Goal: Task Accomplishment & Management: Manage account settings

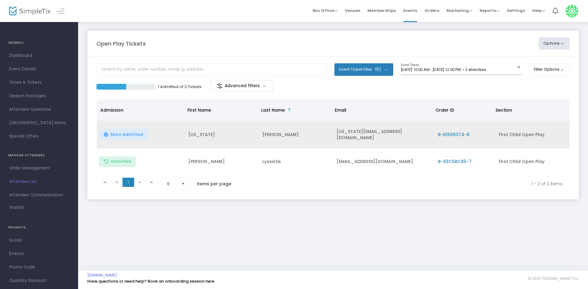
click at [135, 135] on span "Mark Admitted" at bounding box center [127, 134] width 32 height 5
click at [461, 68] on span "9/20/2025 @ 10:00 AM - 9/20/2025 @ 12:00 PM • 2 attendees" at bounding box center [443, 69] width 85 height 5
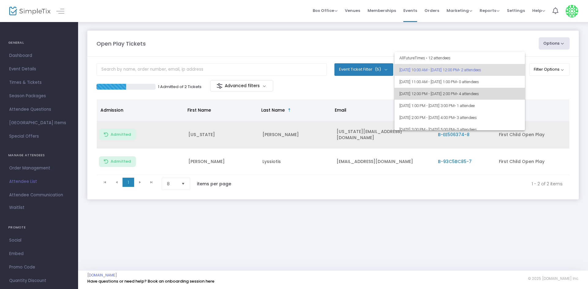
click at [479, 92] on span "• 4 attendees" at bounding box center [468, 94] width 22 height 5
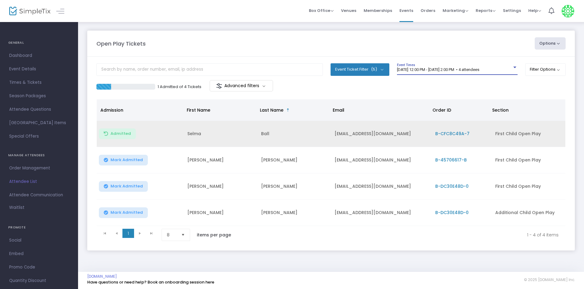
click at [424, 72] on div "9/20/2025 @ 12:00 PM - 9/20/2025 @ 2:00 PM • 4 attendees Event Times" at bounding box center [457, 69] width 121 height 12
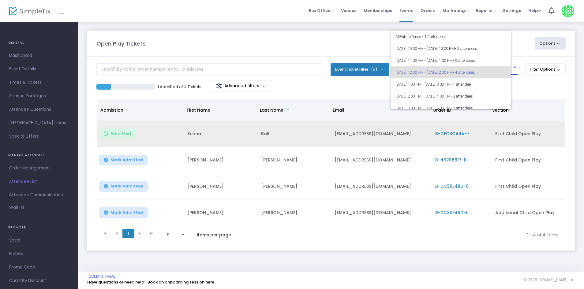
scroll to position [3, 0]
click at [355, 86] on div at bounding box center [292, 144] width 584 height 289
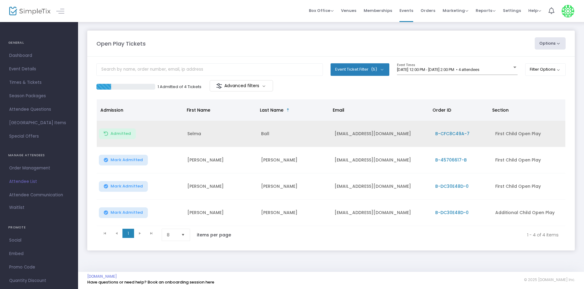
click at [421, 42] on div "Open Play Tickets" at bounding box center [312, 43] width 438 height 8
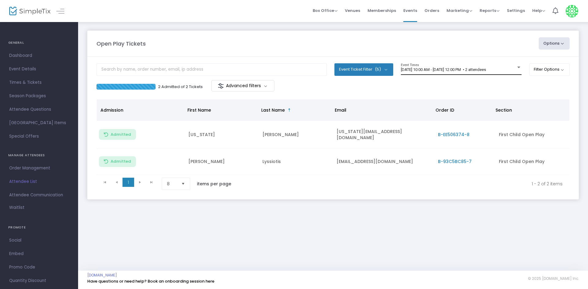
click at [421, 74] on div "[DATE] 10:00 AM - [DATE] 12:00 PM • 2 attendees Event Times" at bounding box center [461, 69] width 121 height 12
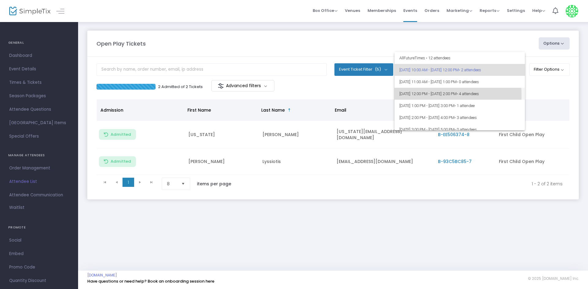
click at [414, 95] on span "[DATE] 12:00 PM - [DATE] 2:00 PM • 4 attendees" at bounding box center [459, 94] width 121 height 12
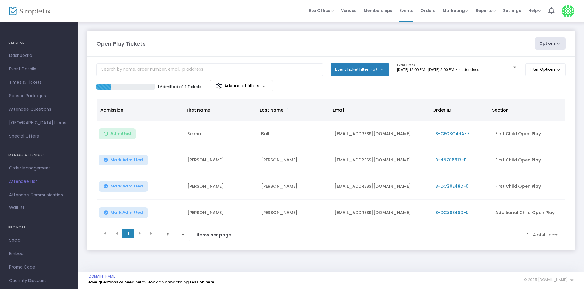
click at [408, 85] on div "1 Admitted of 4 Tickets Advanced filters" at bounding box center [330, 86] width 469 height 13
click at [119, 23] on div "Open Play Tickets Options Import Attendees Export List Print Name Tags Export t…" at bounding box center [331, 146] width 506 height 251
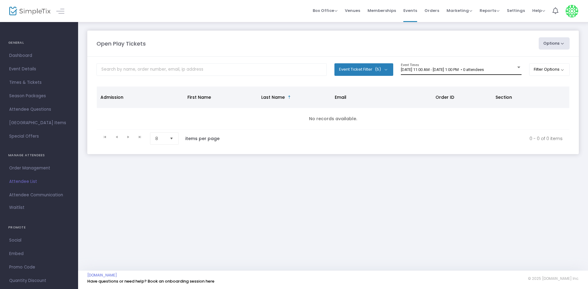
click at [435, 72] on div "9/20/2025 @ 11:00 AM - 9/20/2025 @ 1:00 PM • 0 attendees" at bounding box center [458, 70] width 115 height 5
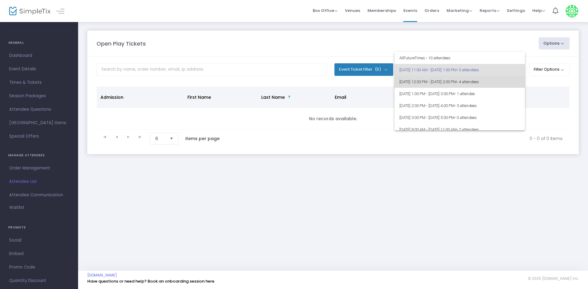
click at [513, 83] on span "[DATE] 12:00 PM - [DATE] 2:00 PM • 4 attendees" at bounding box center [459, 82] width 121 height 12
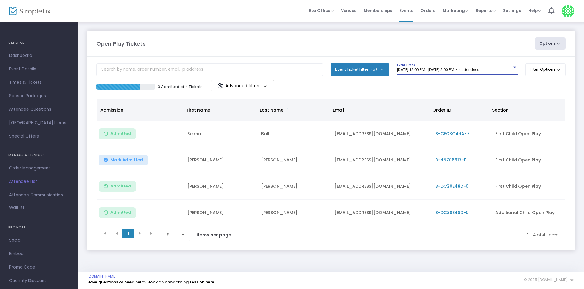
click at [448, 70] on span "[DATE] 12:00 PM - [DATE] 2:00 PM • 4 attendees" at bounding box center [438, 69] width 82 height 5
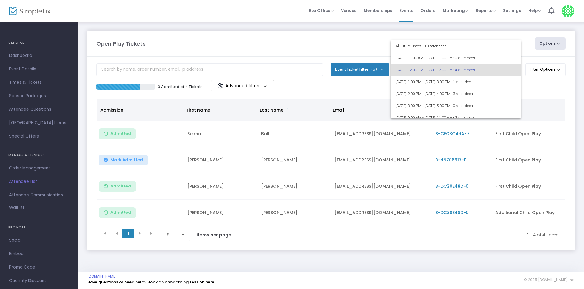
drag, startPoint x: 353, startPoint y: 97, endPoint x: 351, endPoint y: 103, distance: 6.2
click at [353, 98] on div at bounding box center [292, 144] width 584 height 289
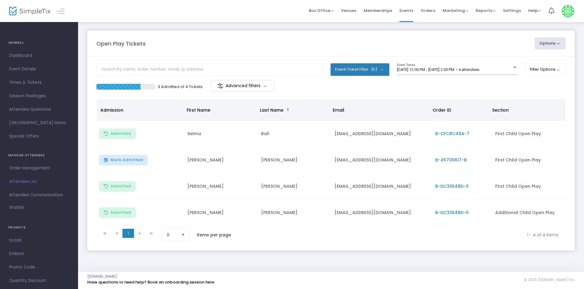
click at [352, 91] on div "3 Admitted of 4 Tickets Advanced filters" at bounding box center [330, 86] width 469 height 13
click at [127, 160] on span "Mark Admitted" at bounding box center [127, 160] width 32 height 5
drag, startPoint x: 335, startPoint y: 158, endPoint x: 395, endPoint y: 153, distance: 60.2
click at [395, 153] on td "[EMAIL_ADDRESS][DOMAIN_NAME]" at bounding box center [381, 160] width 100 height 26
copy td "[EMAIL_ADDRESS][DOMAIN_NAME]"
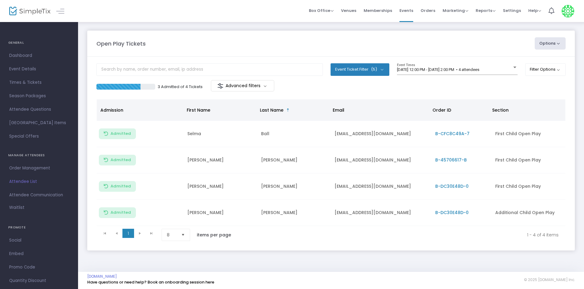
click at [352, 93] on div "3 Admitted of 4 Tickets Advanced filters" at bounding box center [330, 86] width 469 height 13
click at [438, 70] on span "9/20/2025 @ 12:00 PM - 9/20/2025 @ 2:00 PM • 4 attendees" at bounding box center [438, 69] width 82 height 5
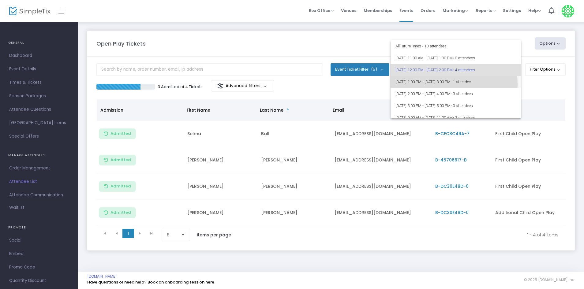
click at [426, 84] on span "[DATE] 1:00 PM - [DATE] 3:00 PM • 1 attendee" at bounding box center [456, 82] width 121 height 12
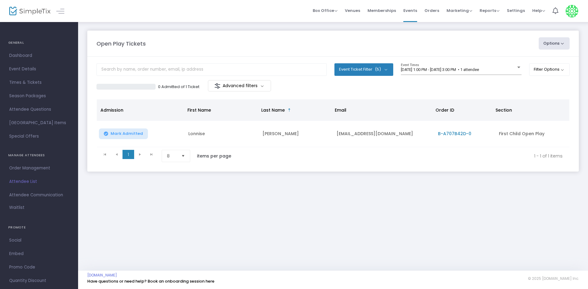
click at [366, 92] on div "0 Admitted of 1 Ticket Advanced filters" at bounding box center [332, 86] width 473 height 13
click at [479, 69] on span "[DATE] 1:00 PM - [DATE] 3:00 PM • 1 attendee" at bounding box center [440, 69] width 78 height 5
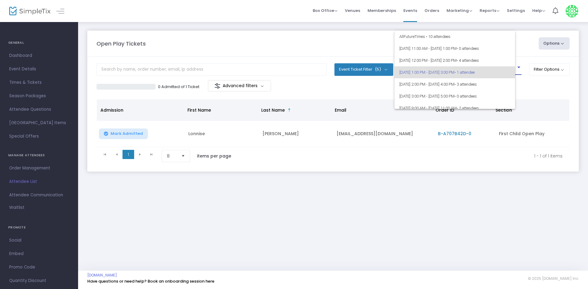
scroll to position [3, 0]
click at [342, 98] on div at bounding box center [294, 144] width 588 height 289
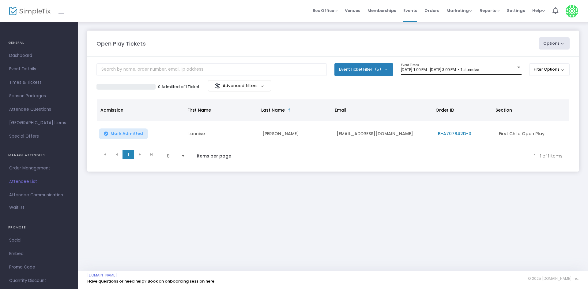
click at [466, 73] on div "9/20/2025 @ 1:00 PM - 9/20/2025 @ 3:00 PM • 1 attendee Event Times" at bounding box center [461, 69] width 121 height 12
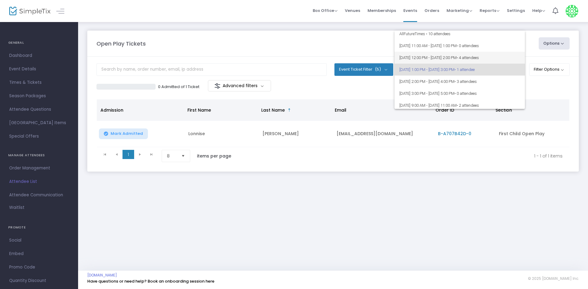
click at [433, 57] on span "9/20/2025 @ 12:00 PM - 9/20/2025 @ 2:00 PM • 4 attendees" at bounding box center [459, 58] width 121 height 12
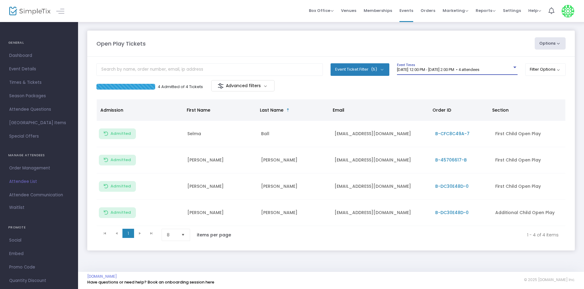
click at [438, 73] on div "[DATE] 12:00 PM - [DATE] 2:00 PM • 4 attendees Event Times" at bounding box center [457, 69] width 121 height 12
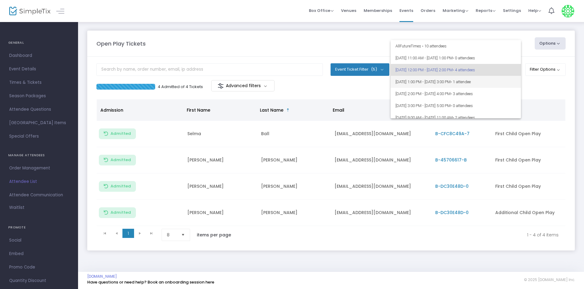
click at [425, 85] on span "[DATE] 1:00 PM - [DATE] 3:00 PM • 1 attendee" at bounding box center [456, 82] width 121 height 12
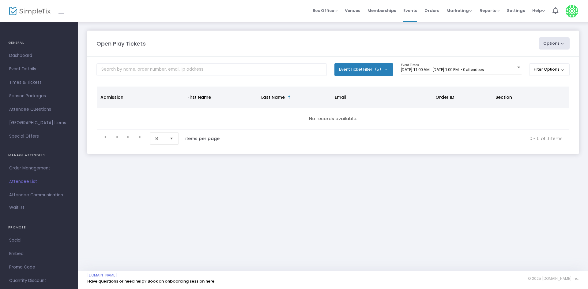
click at [438, 70] on span "[DATE] 11:00 AM - [DATE] 1:00 PM • 0 attendees" at bounding box center [442, 69] width 83 height 5
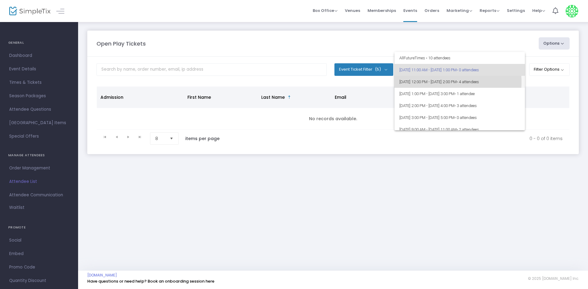
click at [437, 82] on span "[DATE] 12:00 PM - [DATE] 2:00 PM • 4 attendees" at bounding box center [459, 82] width 121 height 12
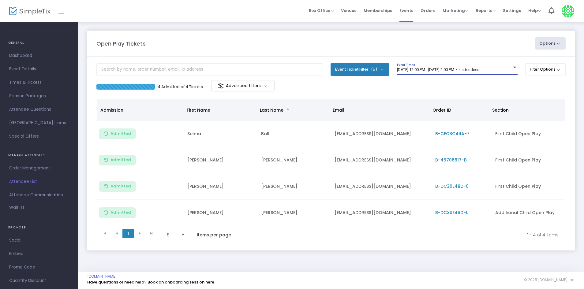
click at [441, 69] on span "[DATE] 12:00 PM - [DATE] 2:00 PM • 4 attendees" at bounding box center [438, 69] width 82 height 5
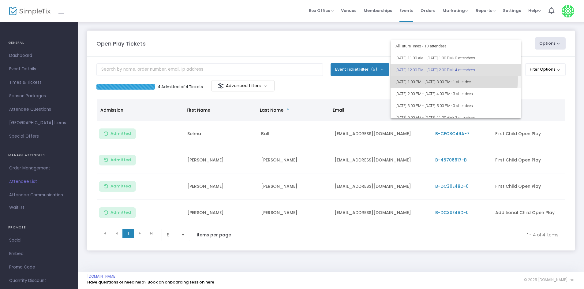
click at [438, 79] on span "9/20/2025 @ 1:00 PM - 9/20/2025 @ 3:00 PM • 1 attendee" at bounding box center [456, 82] width 121 height 12
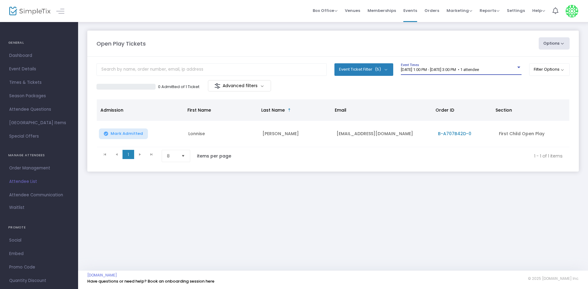
click at [475, 72] on div "9/20/2025 @ 1:00 PM - 9/20/2025 @ 3:00 PM • 1 attendee Event Times" at bounding box center [461, 69] width 121 height 12
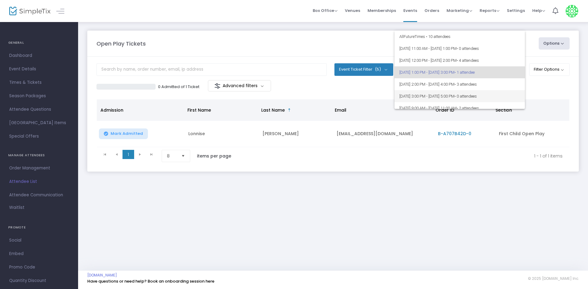
scroll to position [31, 0]
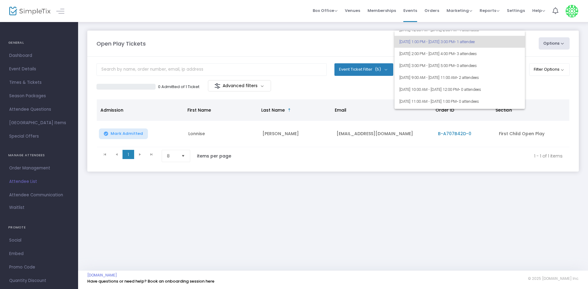
click at [337, 88] on div at bounding box center [294, 144] width 588 height 289
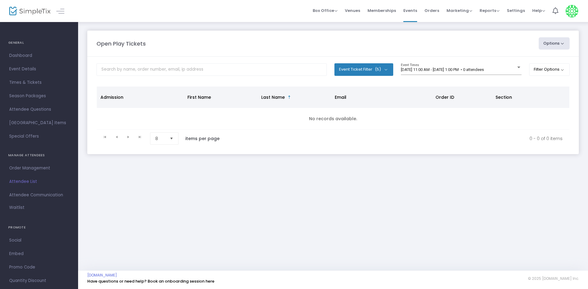
click at [462, 67] on span "9/20/2025 @ 11:00 AM - 9/20/2025 @ 1:00 PM • 0 attendees" at bounding box center [442, 69] width 83 height 5
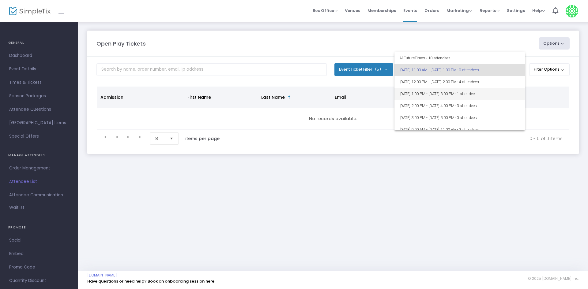
click at [458, 96] on span "[DATE] 1:00 PM - [DATE] 3:00 PM • 1 attendee" at bounding box center [459, 94] width 121 height 12
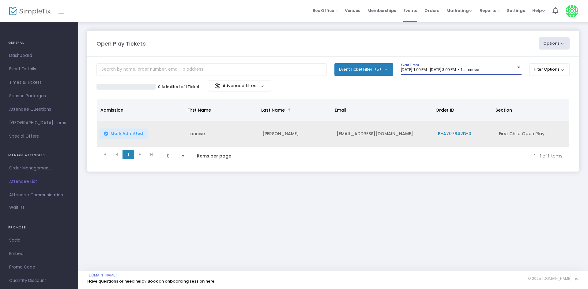
click at [109, 132] on button "Mark Admitted" at bounding box center [123, 134] width 49 height 11
click at [343, 132] on td "[EMAIL_ADDRESS][DOMAIN_NAME]" at bounding box center [383, 134] width 101 height 26
copy td "[EMAIL_ADDRESS][DOMAIN_NAME]"
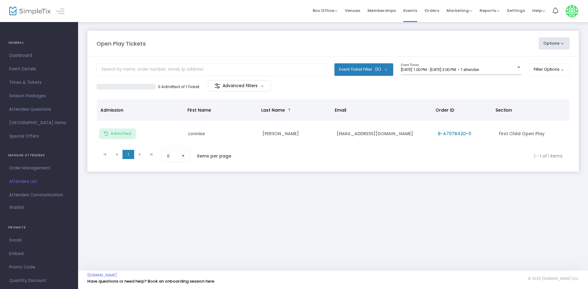
click at [335, 190] on div "Open Play Tickets Options Import Attendees Export List Print Name Tags Export t…" at bounding box center [333, 107] width 510 height 172
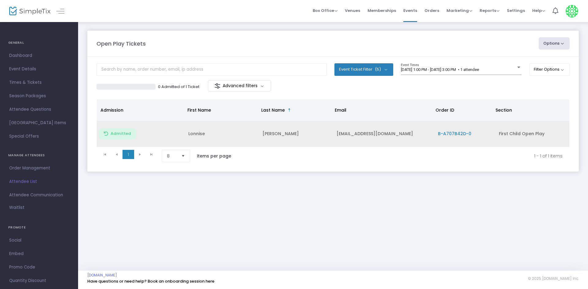
click at [365, 130] on td "lonnisebarnes17@gmail.com" at bounding box center [383, 134] width 101 height 26
click at [365, 130] on td "[EMAIL_ADDRESS][DOMAIN_NAME]" at bounding box center [383, 134] width 101 height 26
copy td "[EMAIL_ADDRESS][DOMAIN_NAME]"
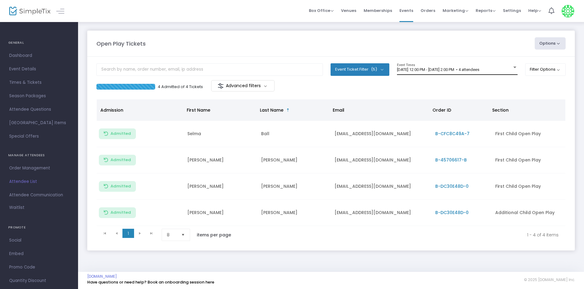
click at [447, 75] on div "[DATE] 12:00 PM - [DATE] 2:00 PM • 4 attendees Event Times" at bounding box center [457, 69] width 121 height 12
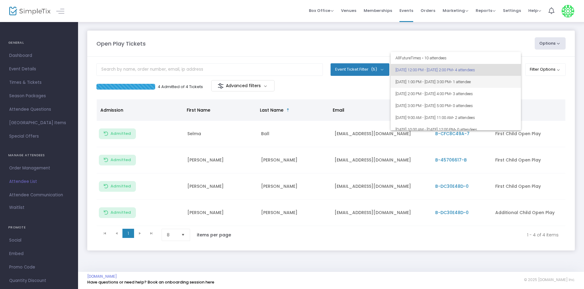
click at [440, 85] on span "[DATE] 1:00 PM - [DATE] 3:00 PM • 1 attendee" at bounding box center [456, 82] width 121 height 12
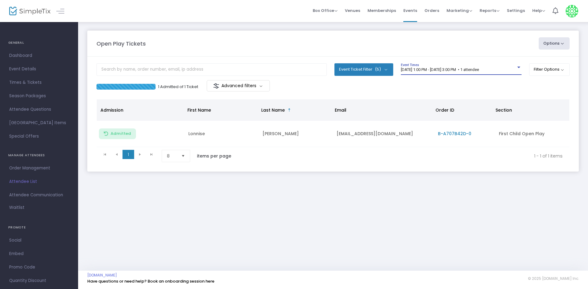
click at [434, 68] on span "[DATE] 1:00 PM - [DATE] 3:00 PM • 1 attendee" at bounding box center [440, 69] width 78 height 5
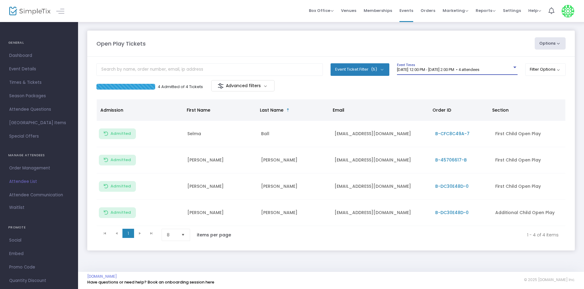
click at [465, 69] on span "9/20/2025 @ 12:00 PM - 9/20/2025 @ 2:00 PM • 4 attendees" at bounding box center [438, 69] width 82 height 5
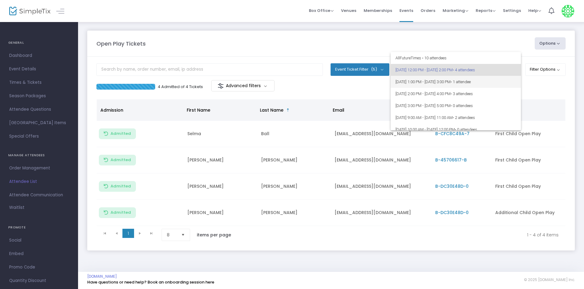
drag, startPoint x: 457, startPoint y: 82, endPoint x: 428, endPoint y: 69, distance: 31.5
click at [430, 70] on div "All Future Times • 10 attendees 9/20/2025 @ 12:00 PM - 9/20/2025 @ 2:00 PM • 4 …" at bounding box center [456, 91] width 130 height 78
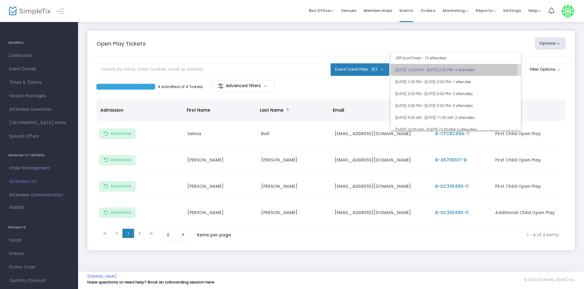
click at [427, 69] on span "9/20/2025 @ 12:00 PM - 9/20/2025 @ 2:00 PM • 4 attendees" at bounding box center [456, 70] width 121 height 12
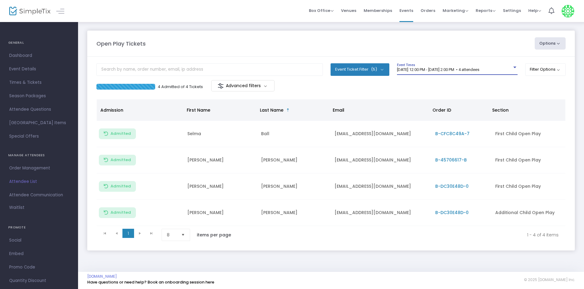
click at [434, 66] on div "9/20/2025 @ 12:00 PM - 9/20/2025 @ 2:00 PM • 4 attendees Event Times" at bounding box center [457, 69] width 121 height 12
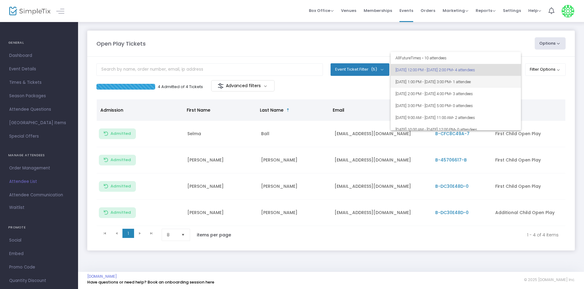
click at [439, 81] on span "9/20/2025 @ 1:00 PM - 9/20/2025 @ 3:00 PM • 1 attendee" at bounding box center [456, 82] width 121 height 12
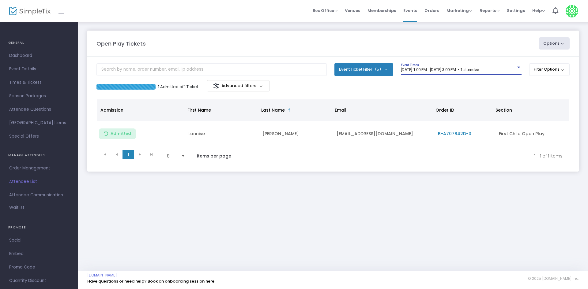
click at [440, 73] on div "9/20/2025 @ 1:00 PM - 9/20/2025 @ 3:00 PM • 1 attendee Event Times" at bounding box center [461, 69] width 121 height 12
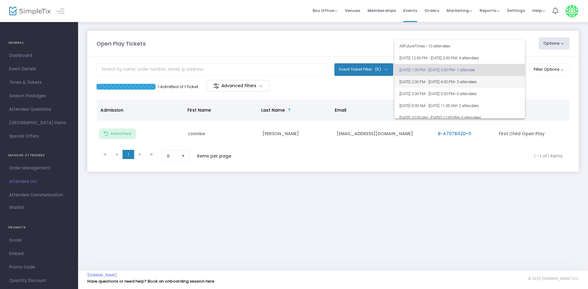
click at [440, 82] on span "9/20/2025 @ 2:00 PM - 9/20/2025 @ 4:00 PM • 3 attendees" at bounding box center [459, 82] width 121 height 12
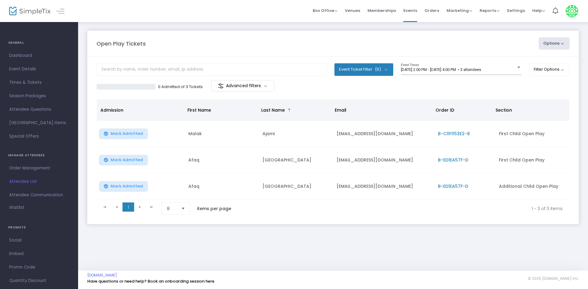
click at [437, 73] on div "9/20/2025 @ 2:00 PM - 9/20/2025 @ 4:00 PM • 3 attendees Event Times" at bounding box center [461, 69] width 121 height 12
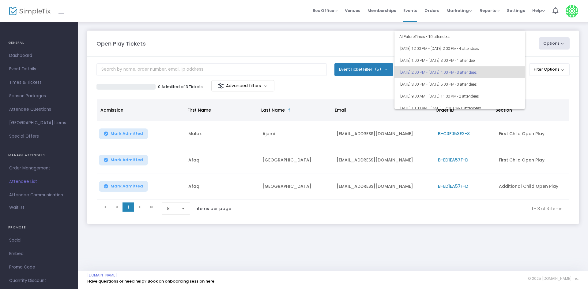
scroll to position [3, 0]
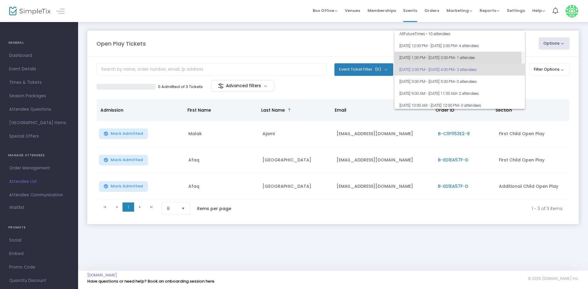
click at [436, 59] on span "9/20/2025 @ 1:00 PM - 9/20/2025 @ 3:00 PM • 1 attendee" at bounding box center [459, 58] width 121 height 12
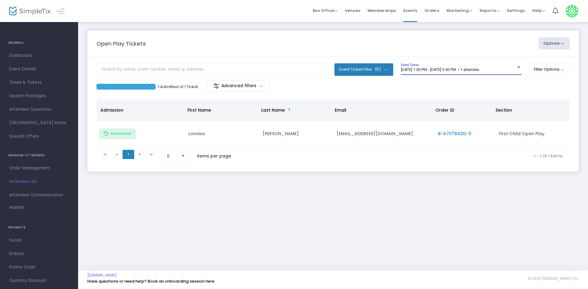
click at [431, 70] on span "9/20/2025 @ 1:00 PM - 9/20/2025 @ 3:00 PM • 1 attendee" at bounding box center [440, 69] width 78 height 5
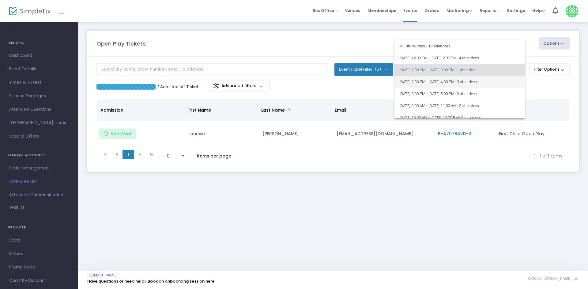
click at [429, 78] on span "9/20/2025 @ 2:00 PM - 9/20/2025 @ 4:00 PM • 3 attendees" at bounding box center [459, 82] width 121 height 12
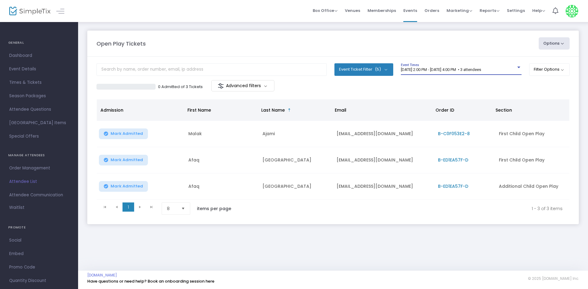
click at [432, 66] on div "9/20/2025 @ 2:00 PM - 9/20/2025 @ 4:00 PM • 3 attendees Event Times" at bounding box center [461, 69] width 121 height 12
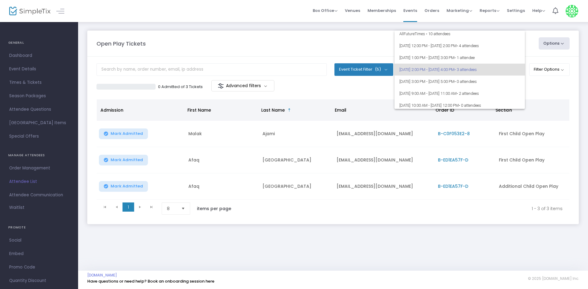
click at [382, 91] on div at bounding box center [294, 144] width 588 height 289
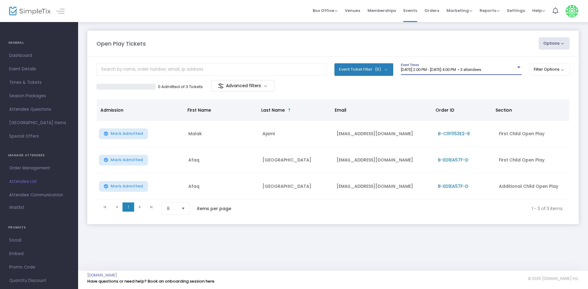
click at [403, 69] on span "9/20/2025 @ 2:00 PM - 9/20/2025 @ 4:00 PM • 3 attendees" at bounding box center [441, 69] width 80 height 5
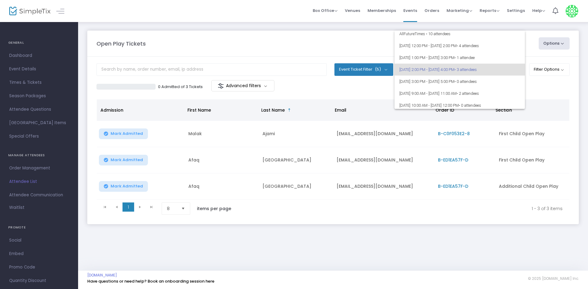
click at [403, 69] on span "9/20/2025 @ 2:00 PM - 9/20/2025 @ 4:00 PM • 3 attendees" at bounding box center [459, 70] width 121 height 12
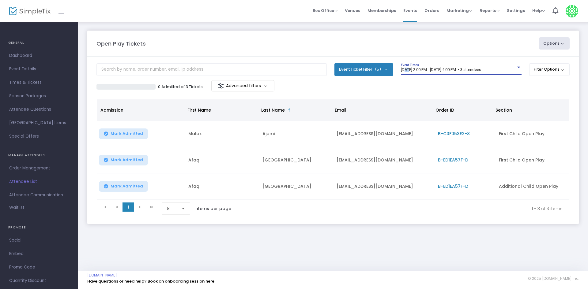
click at [403, 69] on span "9/20/2025 @ 2:00 PM - 9/20/2025 @ 4:00 PM • 3 attendees" at bounding box center [441, 69] width 80 height 5
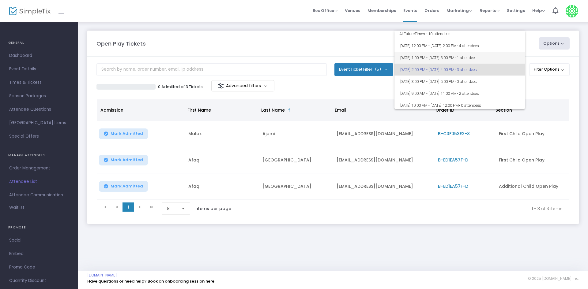
click at [404, 61] on span "9/20/2025 @ 1:00 PM - 9/20/2025 @ 3:00 PM • 1 attendee" at bounding box center [459, 58] width 121 height 12
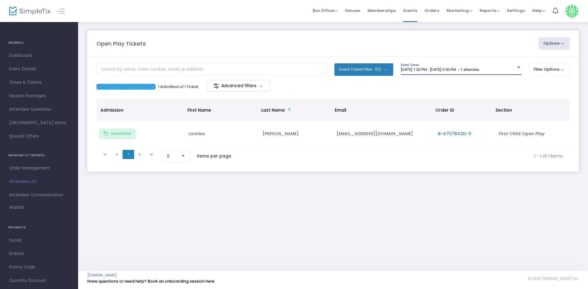
click at [404, 67] on span "9/20/2025 @ 1:00 PM - 9/20/2025 @ 3:00 PM • 1 attendee" at bounding box center [440, 69] width 78 height 5
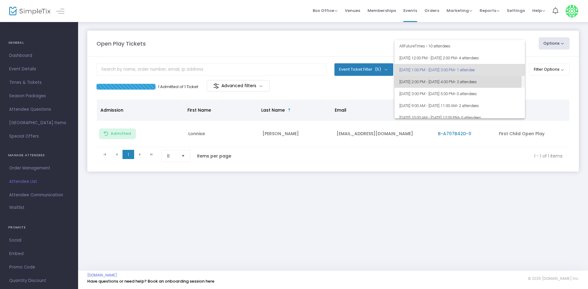
click at [400, 81] on span "9/20/2025 @ 2:00 PM - 9/20/2025 @ 4:00 PM • 3 attendees" at bounding box center [459, 82] width 121 height 12
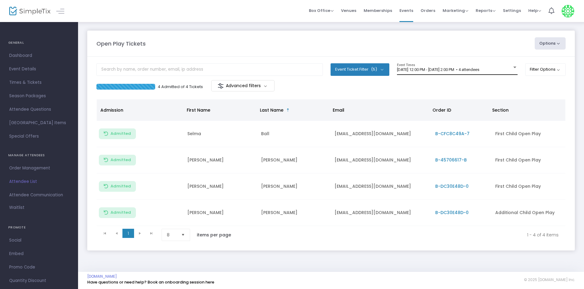
click at [466, 67] on div "[DATE] 12:00 PM - [DATE] 2:00 PM • 4 attendees Event Times" at bounding box center [457, 69] width 121 height 12
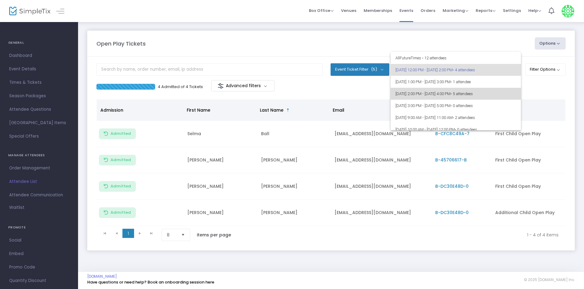
click at [457, 95] on span "[DATE] 2:00 PM - [DATE] 4:00 PM • 5 attendees" at bounding box center [456, 94] width 121 height 12
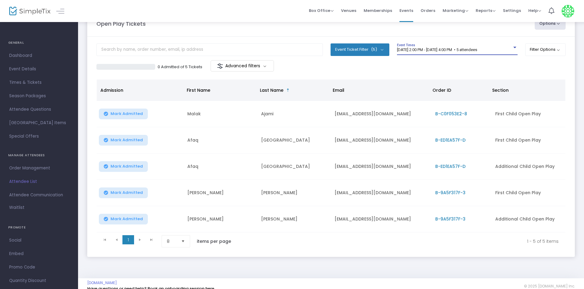
scroll to position [30, 0]
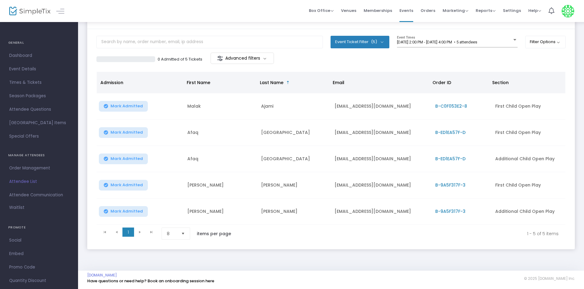
click at [120, 184] on span "Mark Admitted" at bounding box center [127, 185] width 32 height 5
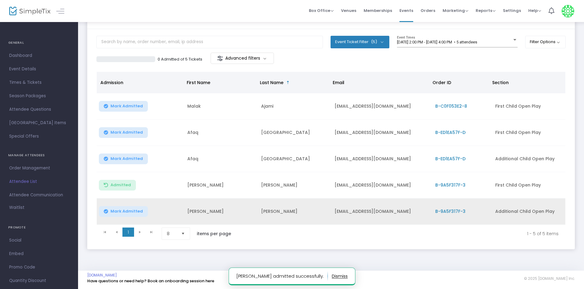
click at [124, 209] on span "Mark Admitted" at bounding box center [127, 211] width 32 height 5
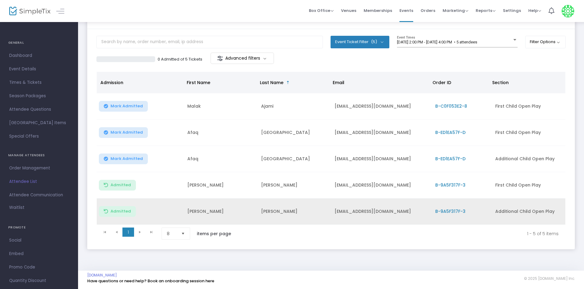
click at [356, 208] on td "zacharytoilolo1209@gmail.com" at bounding box center [381, 212] width 100 height 26
copy td "zacharytoilolo1209@gmail.com"
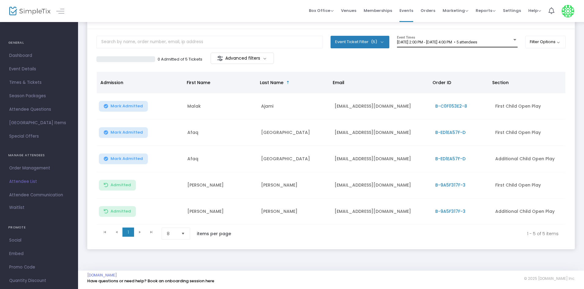
click at [411, 41] on span "9/20/2025 @ 2:00 PM - 9/20/2025 @ 4:00 PM • 5 attendees" at bounding box center [437, 42] width 80 height 5
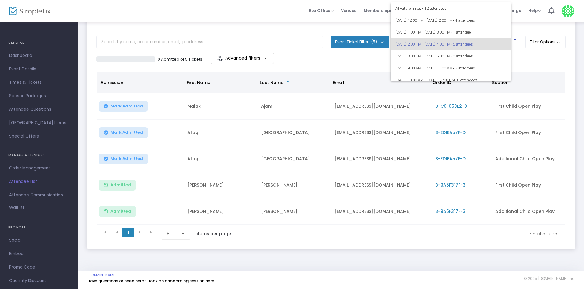
scroll to position [4, 0]
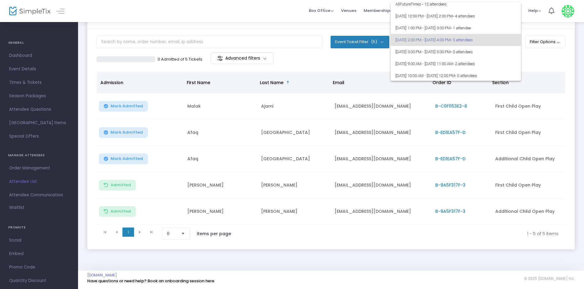
click at [345, 57] on div at bounding box center [292, 144] width 584 height 289
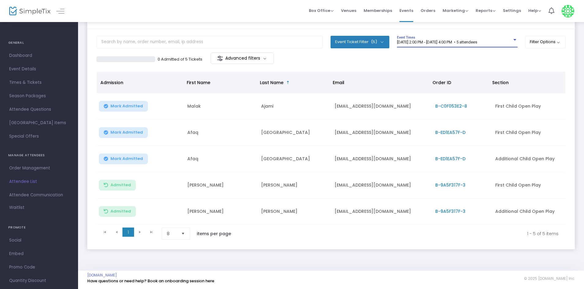
click at [477, 40] on span "9/20/2025 @ 2:00 PM - 9/20/2025 @ 4:00 PM • 5 attendees" at bounding box center [437, 42] width 80 height 5
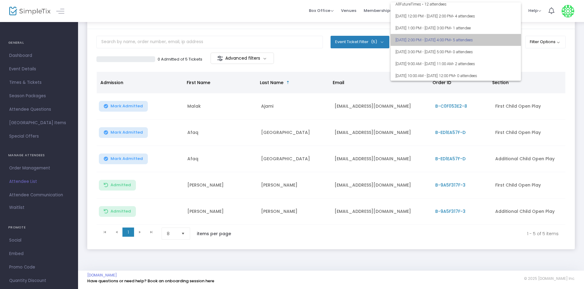
click at [473, 38] on span "• 5 attendees" at bounding box center [462, 40] width 22 height 5
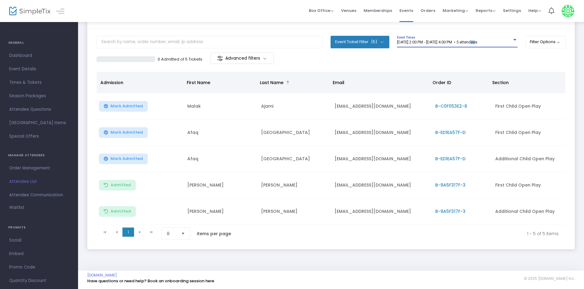
click at [477, 40] on span "9/20/2025 @ 2:00 PM - 9/20/2025 @ 4:00 PM • 5 attendees" at bounding box center [437, 42] width 80 height 5
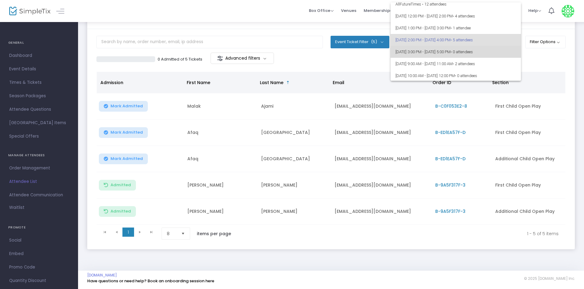
click at [477, 55] on span "9/20/2025 @ 3:00 PM - 9/20/2025 @ 5:00 PM • 0 attendees" at bounding box center [456, 52] width 121 height 12
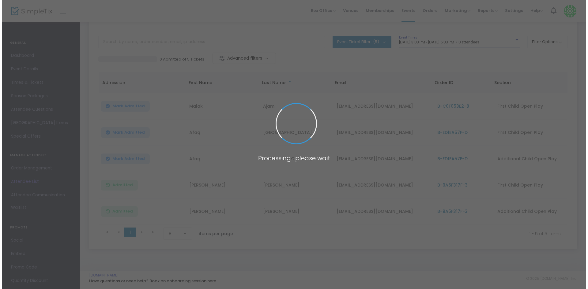
scroll to position [0, 0]
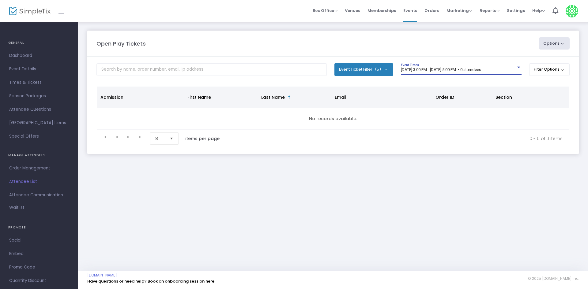
click at [478, 39] on div "Open Play Tickets Options Import Attendees Export List Print Name Tags Export t…" at bounding box center [332, 43] width 479 height 12
click at [474, 62] on m-panel-content "Event Ticket Filter (5) Select All First Child Open Play Additional Child Open …" at bounding box center [332, 106] width 491 height 98
click at [473, 71] on span "9/20/2025 @ 3:00 PM - 9/20/2025 @ 5:00 PM • 0 attendees" at bounding box center [441, 69] width 80 height 5
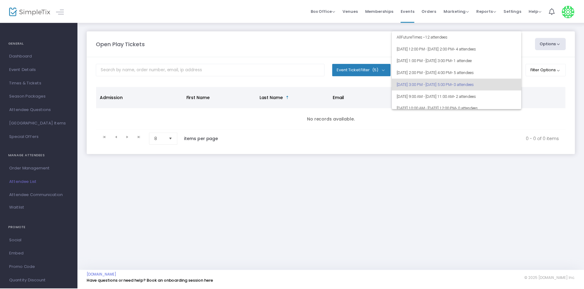
scroll to position [15, 0]
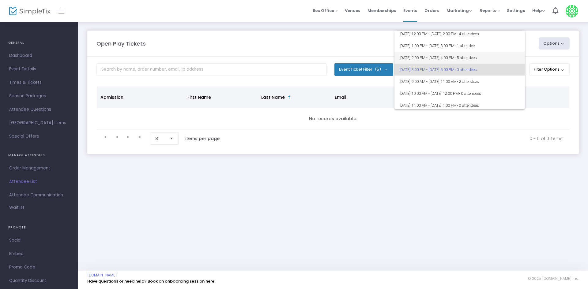
click at [466, 56] on span "9/20/2025 @ 2:00 PM - 9/20/2025 @ 4:00 PM • 5 attendees" at bounding box center [459, 58] width 121 height 12
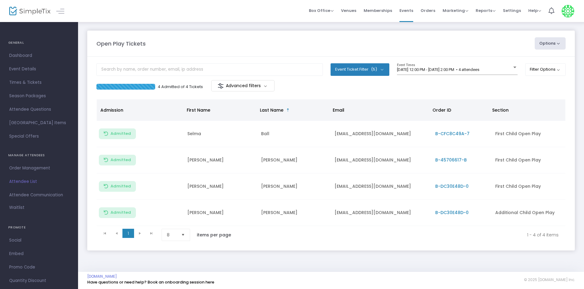
click at [441, 78] on div "[DATE] 12:00 PM - [DATE] 2:00 PM • 4 attendees Event Times" at bounding box center [457, 71] width 121 height 17
click at [445, 65] on div "[DATE] 12:00 PM - [DATE] 2:00 PM • 4 attendees Event Times" at bounding box center [457, 69] width 121 height 12
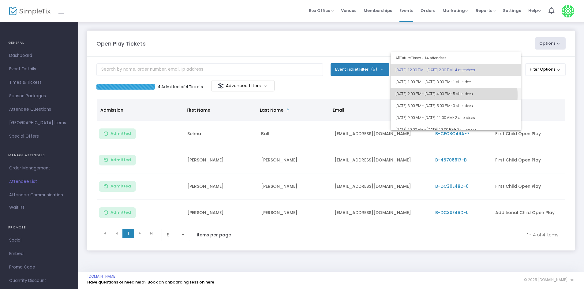
click at [436, 95] on span "[DATE] 2:00 PM - [DATE] 4:00 PM • 5 attendees" at bounding box center [456, 94] width 121 height 12
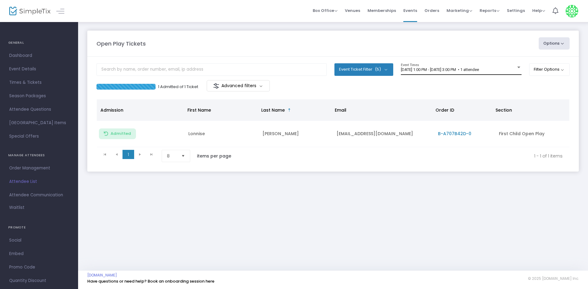
click at [414, 70] on span "[DATE] 1:00 PM - [DATE] 3:00 PM • 1 attendee" at bounding box center [440, 69] width 78 height 5
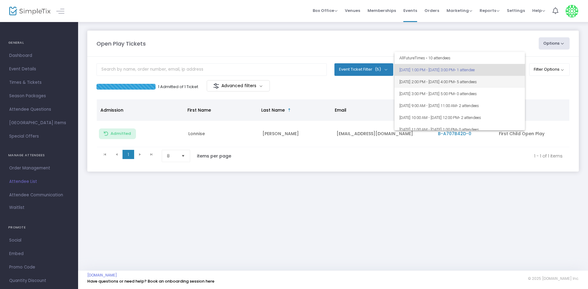
click at [410, 78] on span "[DATE] 2:00 PM - [DATE] 4:00 PM • 5 attendees" at bounding box center [459, 82] width 121 height 12
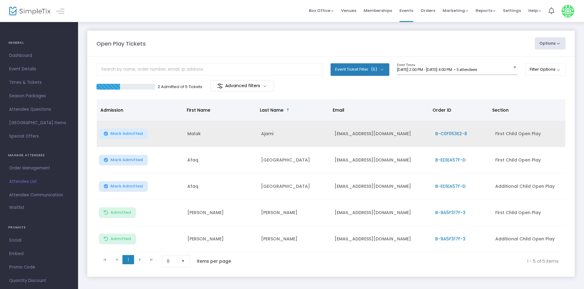
click at [124, 137] on button "Mark Admitted" at bounding box center [123, 134] width 49 height 11
click at [132, 160] on span "Mark Admitted" at bounding box center [127, 160] width 32 height 5
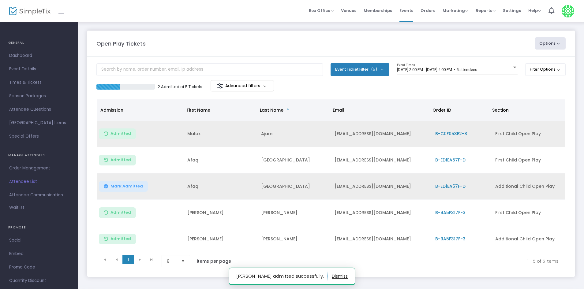
click at [122, 182] on button "Mark Admitted" at bounding box center [123, 186] width 49 height 11
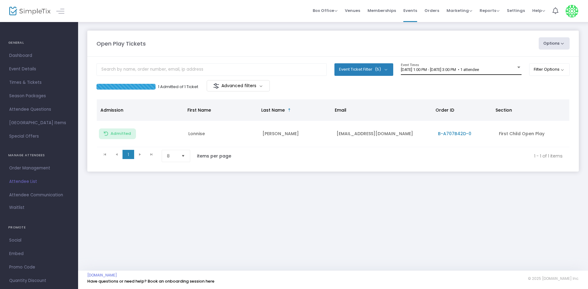
click at [412, 73] on div "[DATE] 1:00 PM - [DATE] 3:00 PM • 1 attendee Event Times" at bounding box center [461, 69] width 121 height 12
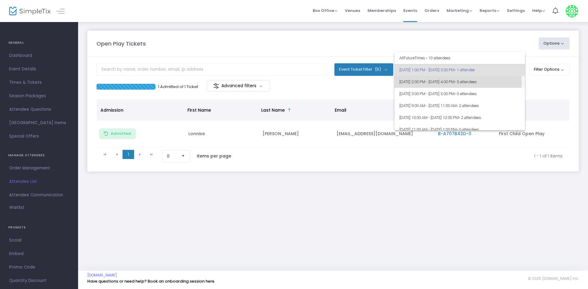
click at [425, 83] on span "[DATE] 2:00 PM - [DATE] 4:00 PM • 5 attendees" at bounding box center [459, 82] width 121 height 12
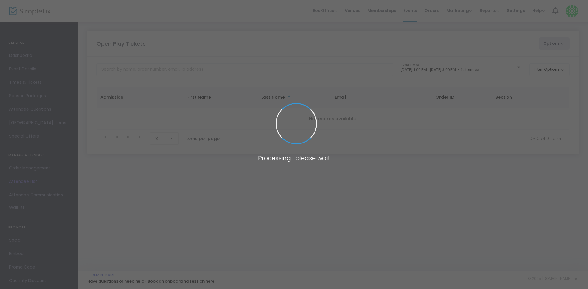
click at [445, 69] on span at bounding box center [294, 144] width 588 height 289
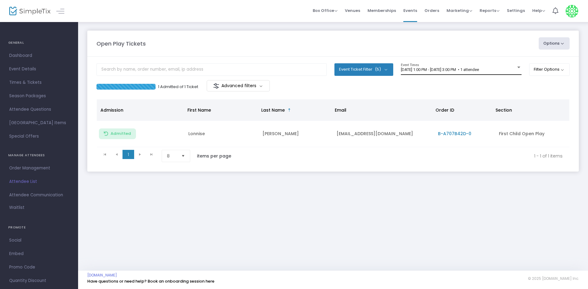
click at [442, 73] on div "[DATE] 1:00 PM - [DATE] 3:00 PM • 1 attendee Event Times" at bounding box center [461, 69] width 121 height 12
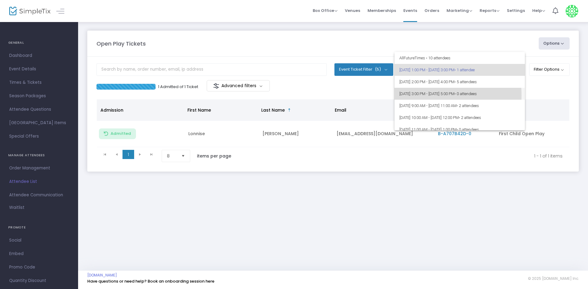
click at [415, 95] on span "[DATE] 3:00 PM - [DATE] 5:00 PM • 0 attendees" at bounding box center [459, 94] width 121 height 12
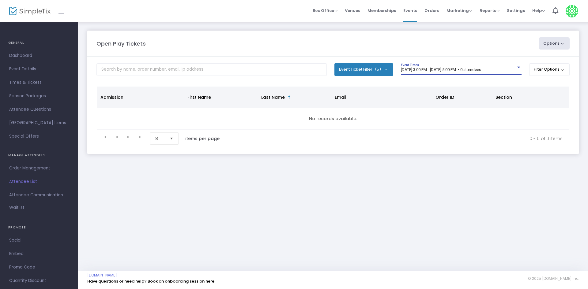
click at [504, 74] on div "[DATE] 3:00 PM - [DATE] 5:00 PM • 0 attendees Event Times" at bounding box center [461, 69] width 121 height 12
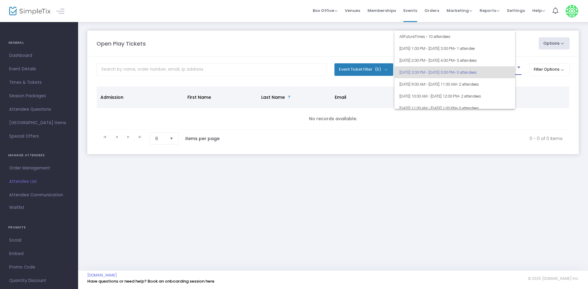
scroll to position [3, 0]
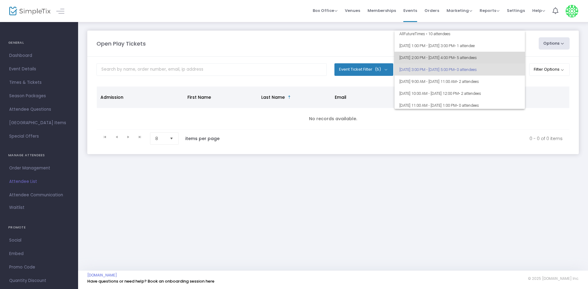
click at [477, 57] on span "• 5 attendees" at bounding box center [465, 57] width 22 height 5
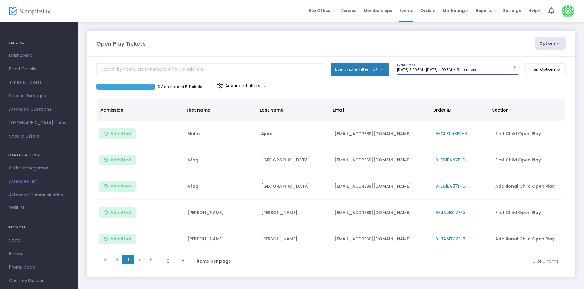
click at [141, 258] on kendo-pager-next-buttons at bounding box center [145, 261] width 23 height 12
click at [472, 68] on span "[DATE] 2:00 PM - [DATE] 4:00 PM • 5 attendees" at bounding box center [437, 69] width 80 height 5
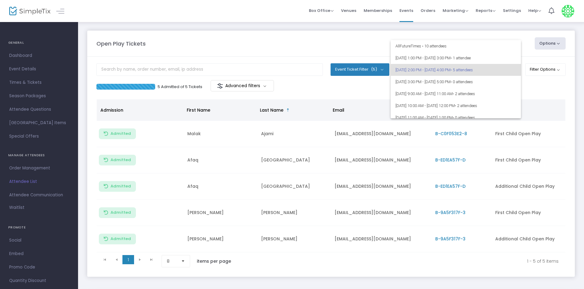
click at [473, 71] on span "• 5 attendees" at bounding box center [462, 70] width 22 height 5
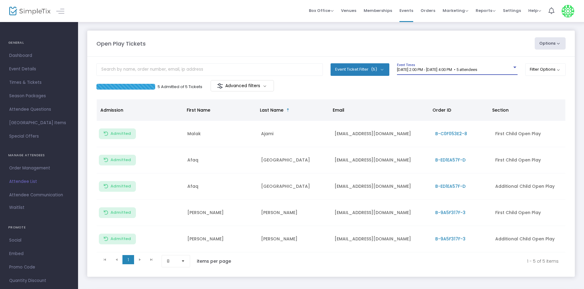
click at [477, 68] on span "[DATE] 2:00 PM - [DATE] 4:00 PM • 5 attendees" at bounding box center [437, 69] width 80 height 5
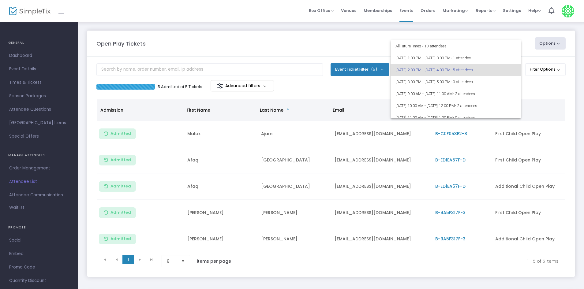
click at [303, 55] on div at bounding box center [292, 144] width 584 height 289
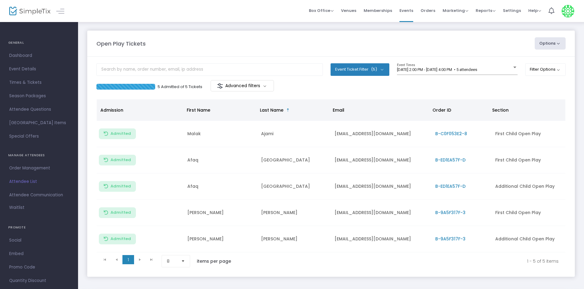
click at [429, 61] on m-panel-content "Event Ticket Filter (5) Select All First Child Open Play Additional Child Open …" at bounding box center [331, 167] width 488 height 220
click at [424, 70] on span "[DATE] 2:00 PM - [DATE] 4:00 PM • 5 attendees" at bounding box center [437, 69] width 80 height 5
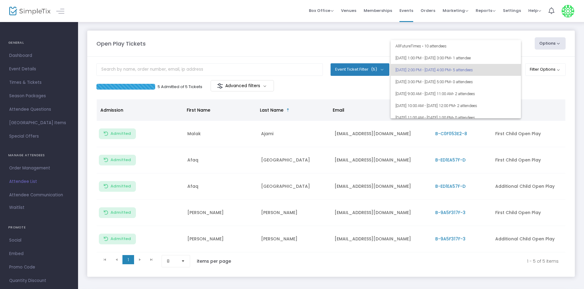
click at [424, 64] on span "[DATE] 2:00 PM - [DATE] 4:00 PM • 5 attendees" at bounding box center [456, 70] width 121 height 12
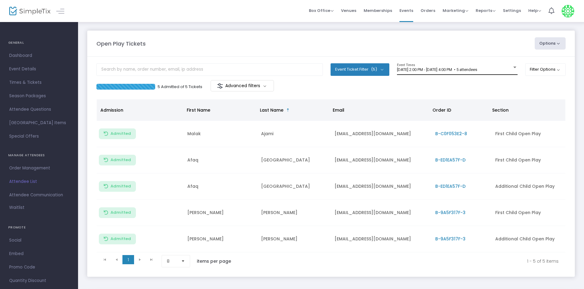
click at [409, 75] on div "[DATE] 2:00 PM - [DATE] 4:00 PM • 5 attendees Event Times" at bounding box center [457, 69] width 121 height 12
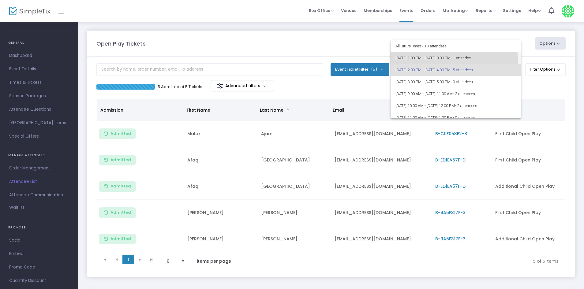
click at [408, 62] on span "9/20/2025 @ 1:00 PM - 9/20/2025 @ 3:00 PM • 1 attendee" at bounding box center [456, 58] width 121 height 12
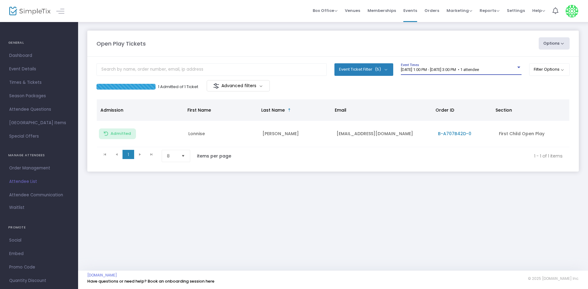
click at [407, 70] on span "[DATE] 1:00 PM - [DATE] 3:00 PM • 1 attendee" at bounding box center [440, 69] width 78 height 5
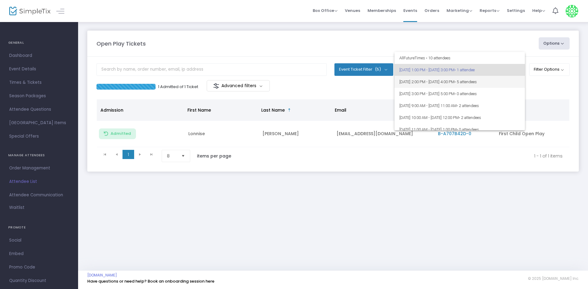
click at [403, 80] on span "[DATE] 2:00 PM - [DATE] 4:00 PM • 5 attendees" at bounding box center [459, 82] width 121 height 12
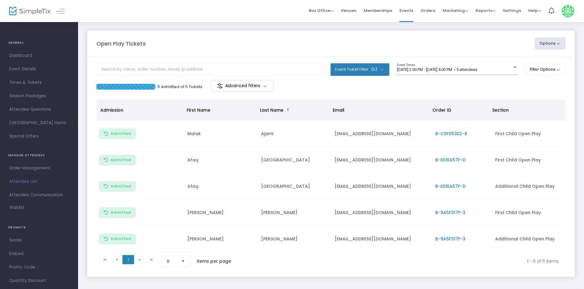
click at [145, 253] on kendo-pager "1 1 1 - 5 of 5 items 8 items per page" at bounding box center [331, 261] width 469 height 17
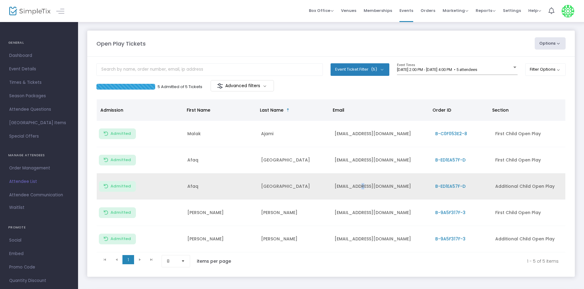
drag, startPoint x: 363, startPoint y: 192, endPoint x: 359, endPoint y: 185, distance: 8.0
click at [359, 185] on td "[EMAIL_ADDRESS][DOMAIN_NAME]" at bounding box center [381, 187] width 100 height 26
click at [341, 184] on td "[EMAIL_ADDRESS][DOMAIN_NAME]" at bounding box center [381, 187] width 100 height 26
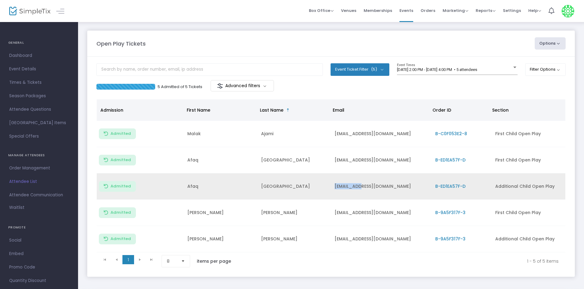
click at [341, 184] on td "[EMAIL_ADDRESS][DOMAIN_NAME]" at bounding box center [381, 187] width 100 height 26
click at [337, 178] on td "[EMAIL_ADDRESS][DOMAIN_NAME]" at bounding box center [381, 187] width 100 height 26
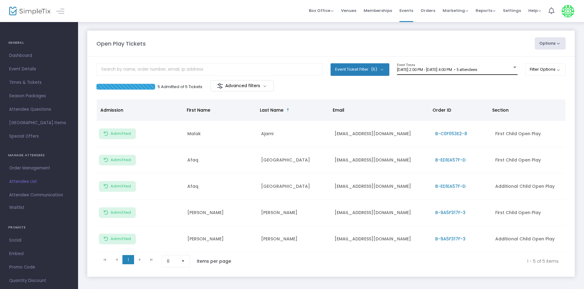
click at [417, 65] on div "[DATE] 2:00 PM - [DATE] 4:00 PM • 5 attendees Event Times" at bounding box center [457, 69] width 121 height 12
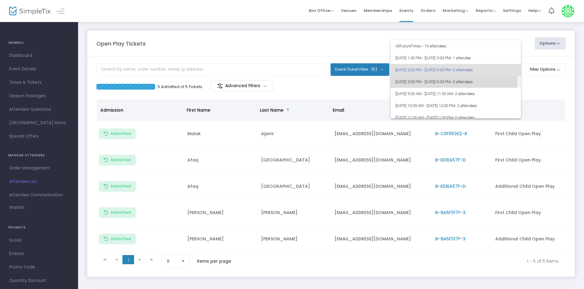
click at [409, 80] on span "[DATE] 3:00 PM - [DATE] 5:00 PM • 0 attendees" at bounding box center [456, 82] width 121 height 12
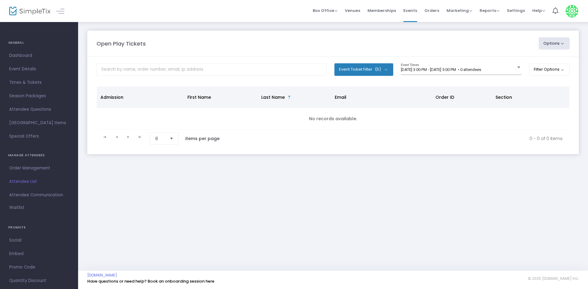
click at [418, 65] on div "9/20/2025 @ 3:00 PM - 9/20/2025 @ 5:00 PM • 0 attendees Event Times" at bounding box center [461, 69] width 121 height 12
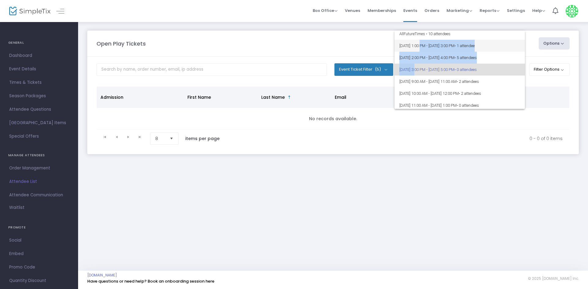
drag, startPoint x: 422, startPoint y: 49, endPoint x: 416, endPoint y: 67, distance: 18.7
click at [416, 67] on div "All Future Times • 10 attendees 9/20/2025 @ 1:00 PM - 9/20/2025 @ 3:00 PM • 1 a…" at bounding box center [459, 70] width 130 height 78
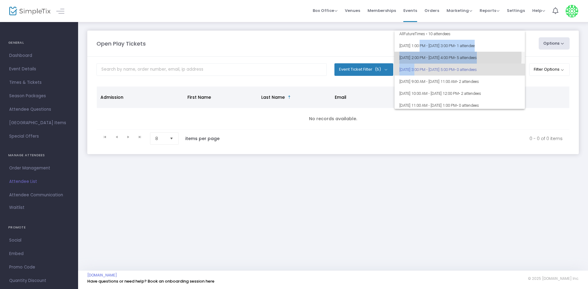
click at [418, 56] on span "[DATE] 2:00 PM - [DATE] 4:00 PM • 5 attendees" at bounding box center [459, 58] width 121 height 12
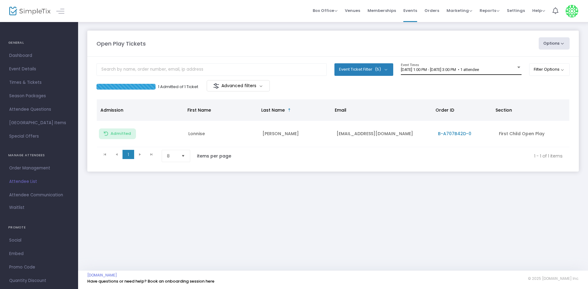
click at [444, 73] on div "[DATE] 1:00 PM - [DATE] 3:00 PM • 1 attendee Event Times" at bounding box center [461, 69] width 121 height 12
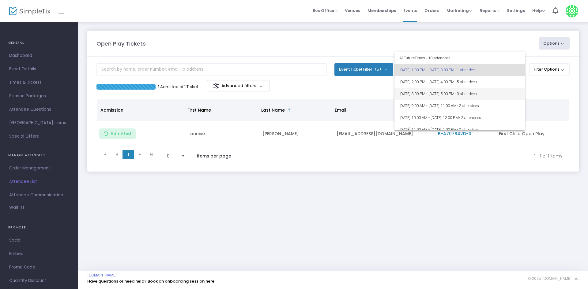
click at [427, 88] on span "[DATE] 3:00 PM - [DATE] 5:00 PM • 0 attendees" at bounding box center [459, 94] width 121 height 12
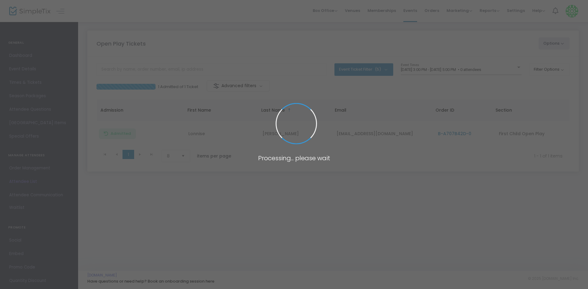
click at [433, 69] on span at bounding box center [294, 144] width 588 height 289
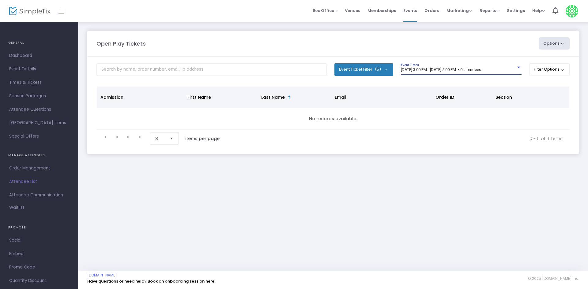
click at [433, 69] on span "[DATE] 3:00 PM - [DATE] 5:00 PM • 0 attendees" at bounding box center [441, 69] width 80 height 5
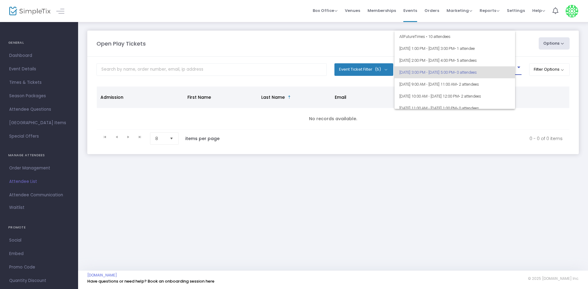
scroll to position [3, 0]
click at [434, 61] on span "[DATE] 2:00 PM - [DATE] 4:00 PM • 5 attendees" at bounding box center [459, 58] width 121 height 12
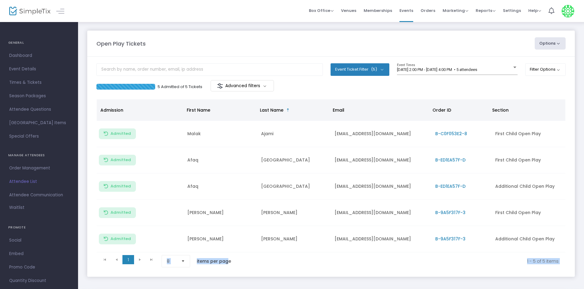
drag, startPoint x: 247, startPoint y: 266, endPoint x: 225, endPoint y: 265, distance: 22.1
click at [225, 265] on div "1 1 1 - 5 of 5 items 8 items per page" at bounding box center [331, 261] width 464 height 12
click at [224, 273] on m-panel-content "Event Ticket Filter (5) Select All First Child Open Play Additional Child Open …" at bounding box center [331, 167] width 488 height 220
click at [222, 263] on label "items per page" at bounding box center [214, 261] width 34 height 6
click at [222, 262] on label "items per page" at bounding box center [214, 261] width 34 height 6
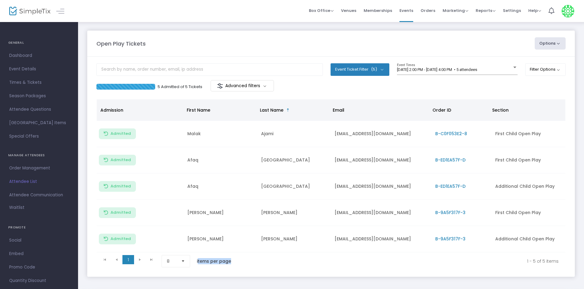
click at [222, 262] on label "items per page" at bounding box center [214, 261] width 34 height 6
click at [219, 273] on m-panel-content "Event Ticket Filter (5) Select All First Child Open Play Additional Child Open …" at bounding box center [331, 167] width 488 height 220
drag, startPoint x: 224, startPoint y: 262, endPoint x: 230, endPoint y: 262, distance: 5.8
click at [230, 262] on label "items per page" at bounding box center [214, 261] width 34 height 6
drag, startPoint x: 231, startPoint y: 262, endPoint x: 221, endPoint y: 258, distance: 11.0
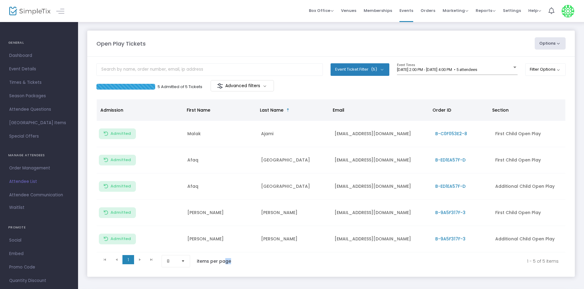
click at [221, 258] on kendo-label "items per page" at bounding box center [214, 261] width 43 height 6
click at [221, 258] on label "items per page" at bounding box center [214, 261] width 34 height 6
click at [223, 266] on kendo-pager-page-sizes "8 items per page" at bounding box center [199, 261] width 74 height 12
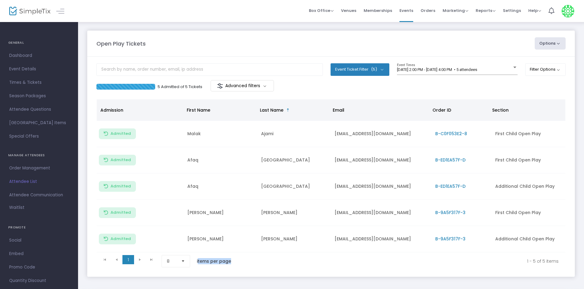
click at [223, 266] on kendo-pager-page-sizes "8 items per page" at bounding box center [199, 261] width 74 height 12
click at [187, 73] on input "text" at bounding box center [209, 69] width 227 height 13
click at [151, 57] on m-panel-content "Event Ticket Filter (5) Select All First Child Open Play Additional Child Open …" at bounding box center [331, 167] width 488 height 220
click at [112, 70] on input "text" at bounding box center [209, 69] width 227 height 13
click at [118, 55] on m-panel-header "Open Play Tickets Options Import Attendees Export List Print Name Tags Export t…" at bounding box center [331, 44] width 488 height 26
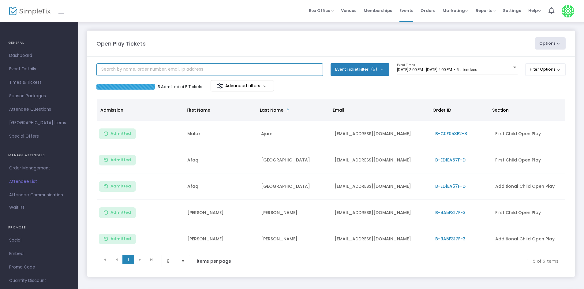
click at [117, 65] on input "text" at bounding box center [209, 69] width 227 height 13
drag, startPoint x: 136, startPoint y: 37, endPoint x: 139, endPoint y: 52, distance: 14.9
click at [139, 52] on m-panel-header "Open Play Tickets Options Import Attendees Export List Print Name Tags Export t…" at bounding box center [331, 44] width 488 height 26
click at [137, 60] on m-panel-content "Event Ticket Filter (5) Select All First Child Open Play Additional Child Open …" at bounding box center [331, 167] width 488 height 220
click at [136, 69] on input "text" at bounding box center [209, 69] width 227 height 13
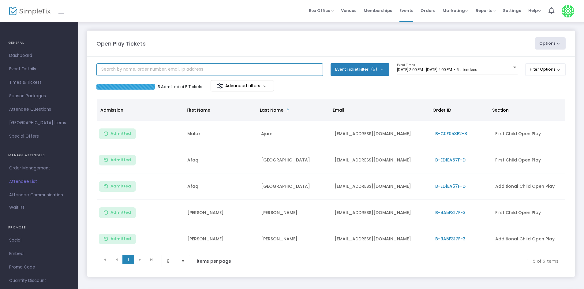
click at [316, 72] on input "text" at bounding box center [209, 69] width 227 height 13
click at [421, 66] on div "[DATE] 2:00 PM - [DATE] 4:00 PM • 5 attendees Event Times" at bounding box center [457, 69] width 121 height 12
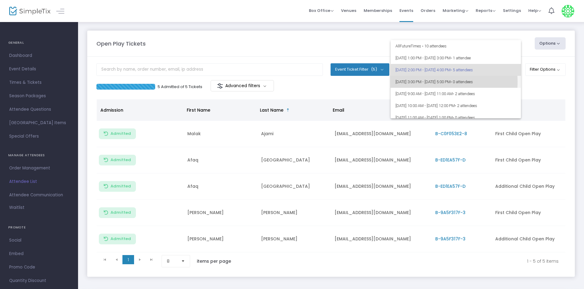
click at [423, 82] on span "[DATE] 3:00 PM - [DATE] 5:00 PM • 0 attendees" at bounding box center [456, 82] width 121 height 12
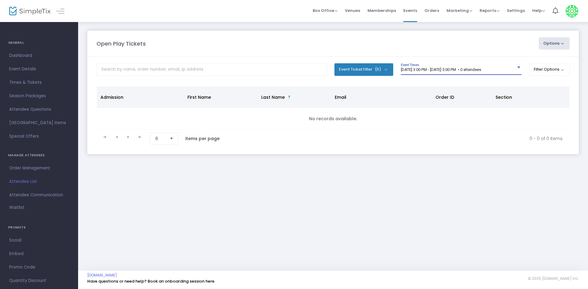
click at [427, 67] on div "9/20/2025 @ 3:00 PM - 9/20/2025 @ 5:00 PM • 0 attendees Event Times" at bounding box center [461, 69] width 121 height 12
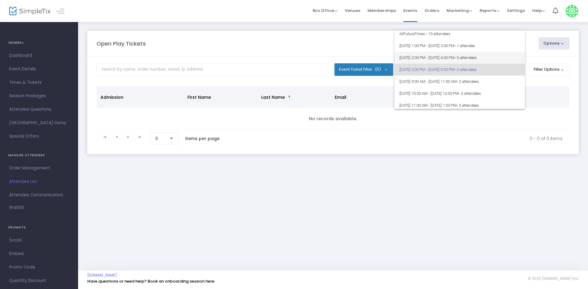
click at [425, 60] on span "[DATE] 2:00 PM - [DATE] 4:00 PM • 5 attendees" at bounding box center [459, 58] width 121 height 12
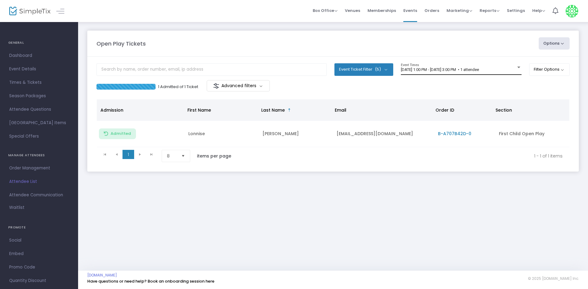
click at [478, 68] on span "[DATE] 1:00 PM - [DATE] 3:00 PM • 1 attendee" at bounding box center [440, 69] width 78 height 5
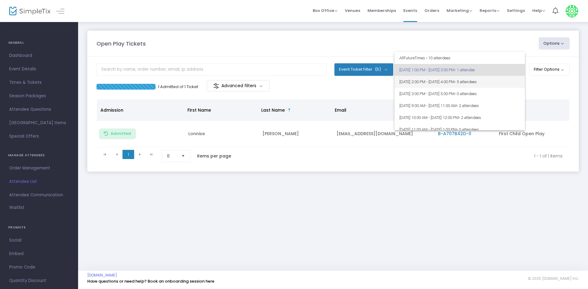
click at [483, 85] on span "[DATE] 2:00 PM - [DATE] 4:00 PM • 5 attendees" at bounding box center [459, 82] width 121 height 12
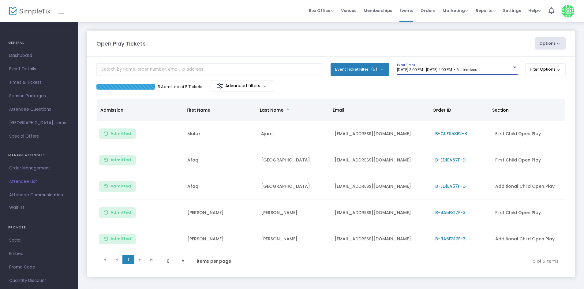
click at [478, 73] on div "[DATE] 2:00 PM - [DATE] 4:00 PM • 5 attendees Event Times" at bounding box center [457, 69] width 121 height 12
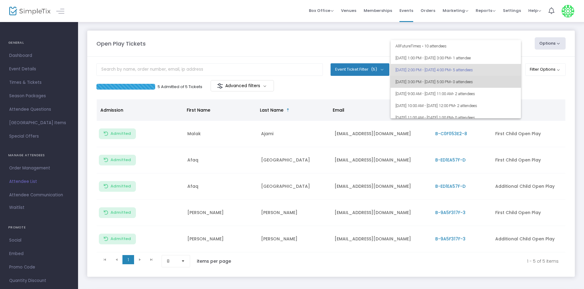
click at [468, 85] on span "[DATE] 3:00 PM - [DATE] 5:00 PM • 0 attendees" at bounding box center [456, 82] width 121 height 12
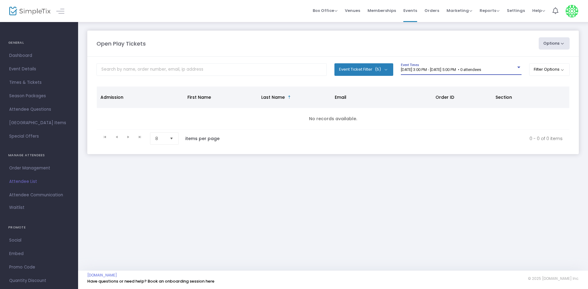
click at [465, 69] on span "[DATE] 3:00 PM - [DATE] 5:00 PM • 0 attendees" at bounding box center [441, 69] width 80 height 5
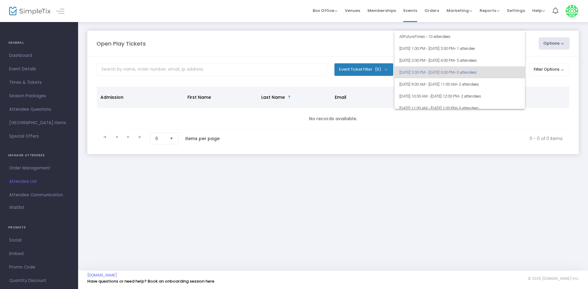
scroll to position [3, 0]
click at [441, 57] on span "[DATE] 2:00 PM - [DATE] 4:00 PM • 5 attendees" at bounding box center [459, 58] width 121 height 12
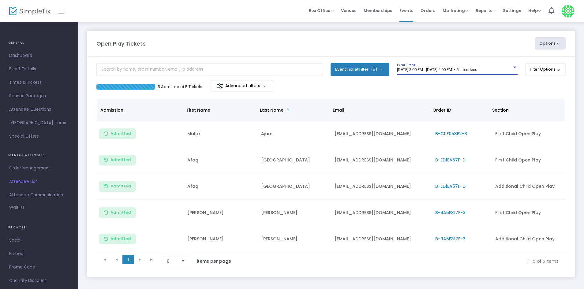
click at [438, 70] on span "[DATE] 2:00 PM - [DATE] 4:00 PM • 5 attendees" at bounding box center [437, 69] width 80 height 5
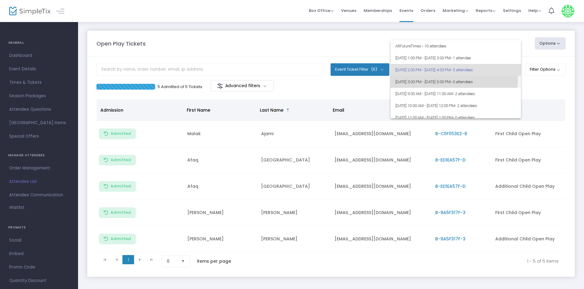
click at [437, 79] on span "[DATE] 3:00 PM - [DATE] 5:00 PM • 0 attendees" at bounding box center [456, 82] width 121 height 12
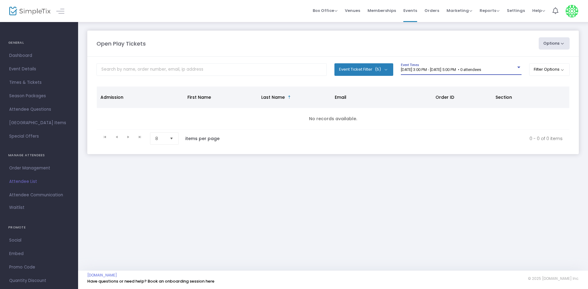
click at [432, 69] on span "[DATE] 3:00 PM - [DATE] 5:00 PM • 0 attendees" at bounding box center [441, 69] width 80 height 5
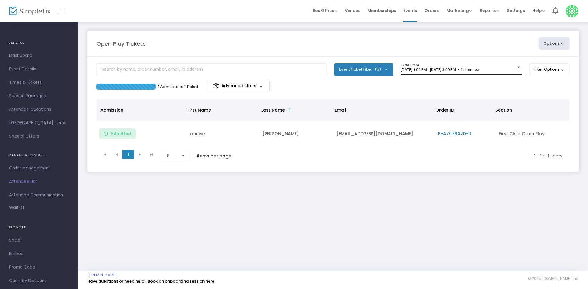
click at [445, 69] on span "[DATE] 1:00 PM - [DATE] 3:00 PM • 1 attendee" at bounding box center [440, 69] width 78 height 5
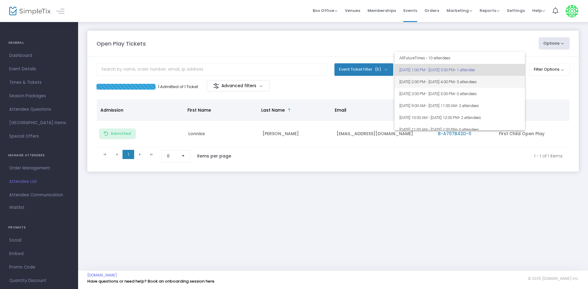
click at [458, 82] on span "[DATE] 2:00 PM - [DATE] 4:00 PM • 5 attendees" at bounding box center [459, 82] width 121 height 12
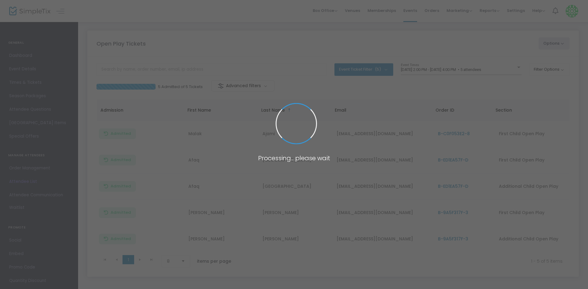
click at [458, 66] on span at bounding box center [294, 144] width 588 height 289
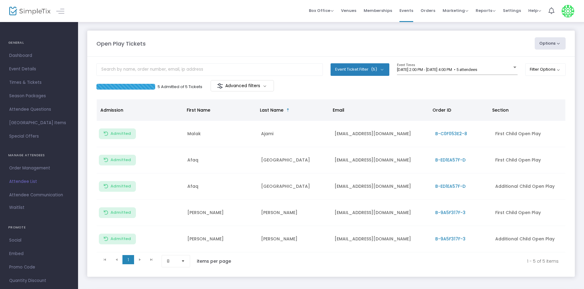
click at [458, 66] on div "9/20/2025 @ 2:00 PM - 9/20/2025 @ 4:00 PM • 5 attendees Event Times" at bounding box center [457, 69] width 121 height 12
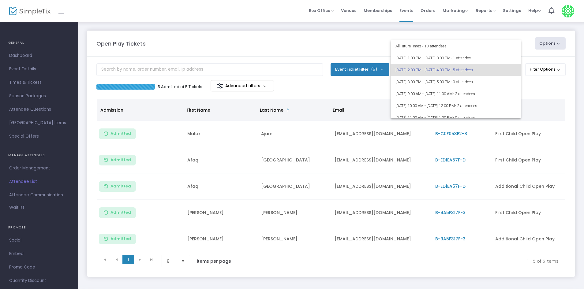
click at [457, 68] on span "[DATE] 2:00 PM - [DATE] 4:00 PM • 5 attendees" at bounding box center [456, 70] width 121 height 12
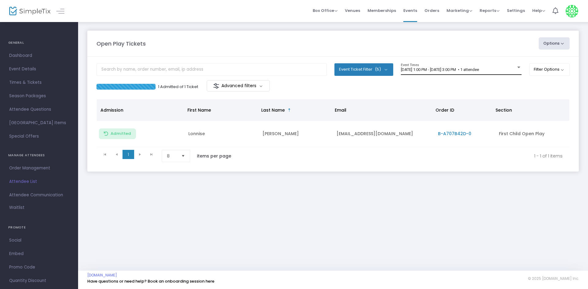
click at [472, 67] on div "[DATE] 1:00 PM - [DATE] 3:00 PM • 1 attendee Event Times" at bounding box center [461, 69] width 121 height 12
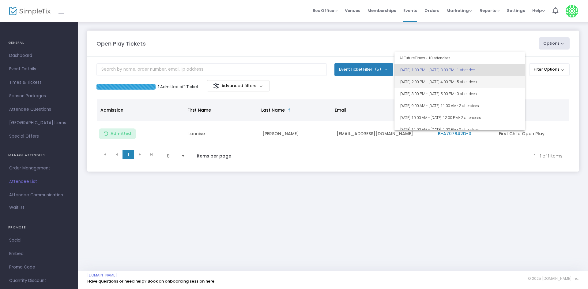
click at [471, 82] on span "[DATE] 2:00 PM - [DATE] 4:00 PM • 5 attendees" at bounding box center [459, 82] width 121 height 12
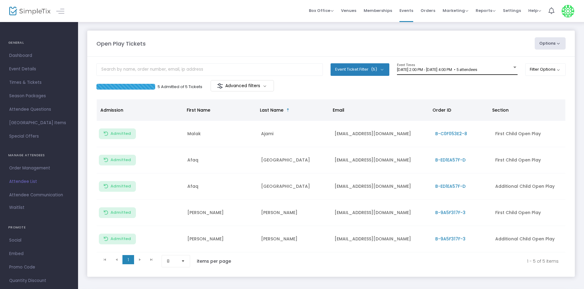
click at [473, 67] on div "9/20/2025 @ 2:00 PM - 9/20/2025 @ 4:00 PM • 5 attendees Event Times" at bounding box center [457, 69] width 121 height 12
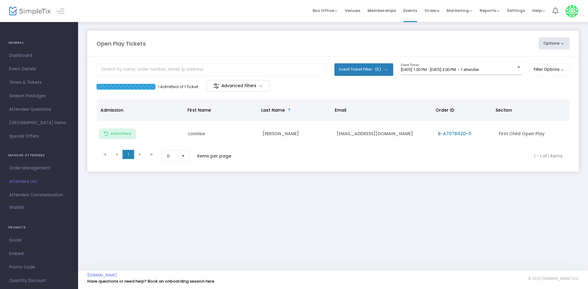
click at [458, 75] on div "[DATE] 1:00 PM - [DATE] 3:00 PM • 1 attendee Event Times" at bounding box center [461, 71] width 121 height 17
click at [456, 67] on span "[DATE] 1:00 PM - [DATE] 3:00 PM • 1 attendee" at bounding box center [440, 69] width 78 height 5
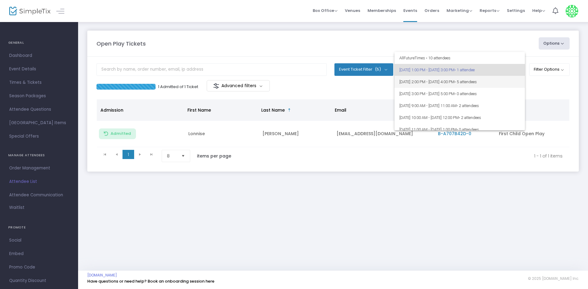
click at [451, 85] on span "[DATE] 2:00 PM - [DATE] 4:00 PM • 5 attendees" at bounding box center [459, 82] width 121 height 12
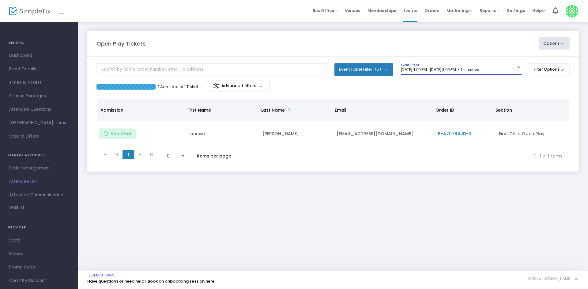
click at [412, 71] on span "9/20/2025 @ 1:00 PM - 9/20/2025 @ 3:00 PM • 1 attendee" at bounding box center [440, 69] width 78 height 5
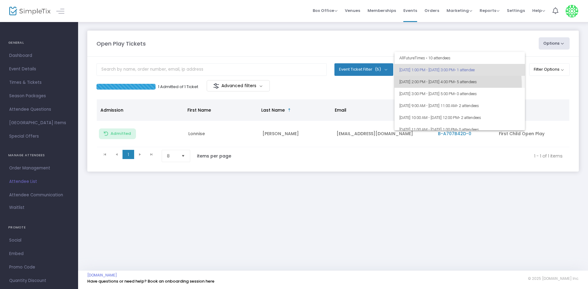
click at [418, 86] on span "9/20/2025 @ 2:00 PM - 9/20/2025 @ 4:00 PM • 5 attendees" at bounding box center [459, 82] width 121 height 12
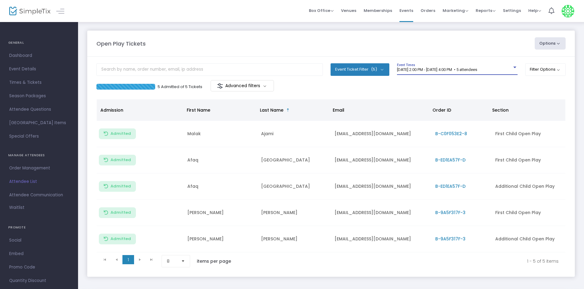
click at [433, 69] on span "[DATE] 2:00 PM - [DATE] 4:00 PM • 5 attendees" at bounding box center [437, 69] width 80 height 5
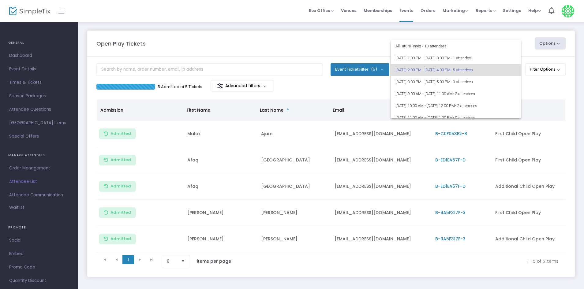
click at [438, 66] on span "[DATE] 2:00 PM - [DATE] 4:00 PM • 5 attendees" at bounding box center [456, 70] width 121 height 12
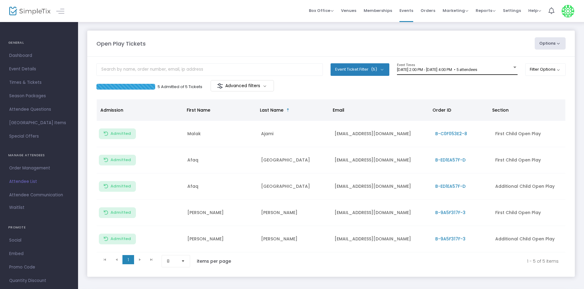
click at [460, 73] on div "9/20/2025 @ 2:00 PM - 9/20/2025 @ 4:00 PM • 5 attendees Event Times" at bounding box center [457, 69] width 121 height 12
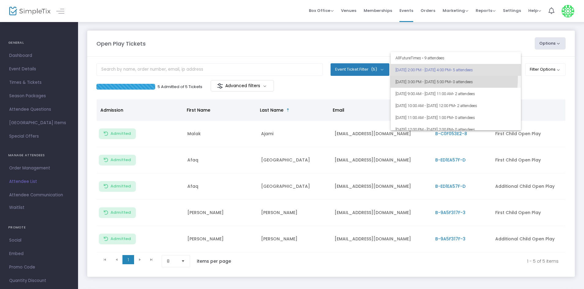
click at [448, 79] on span "[DATE] 3:00 PM - [DATE] 5:00 PM • 0 attendees" at bounding box center [456, 82] width 121 height 12
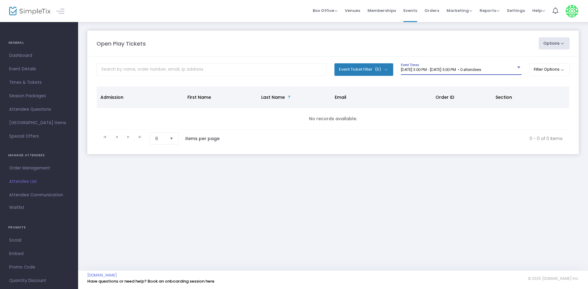
click at [452, 69] on span "9/20/2025 @ 3:00 PM - 9/20/2025 @ 5:00 PM • 0 attendees" at bounding box center [441, 69] width 80 height 5
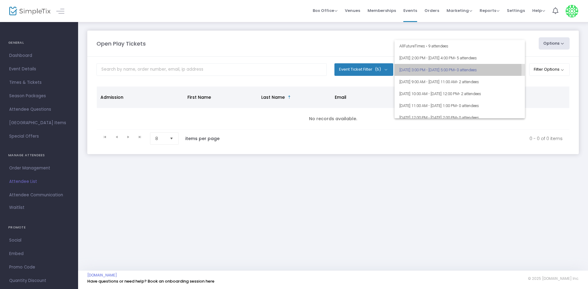
click at [416, 70] on span "9/20/2025 @ 3:00 PM - 9/20/2025 @ 5:00 PM • 0 attendees" at bounding box center [459, 70] width 121 height 12
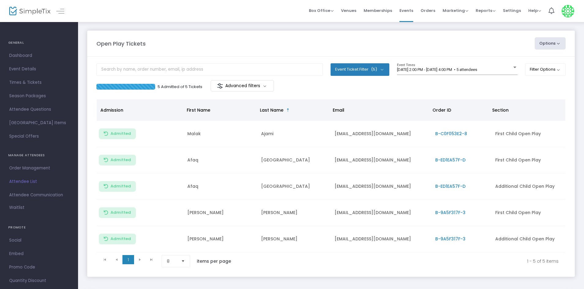
click at [442, 70] on span "[DATE] 2:00 PM - [DATE] 4:00 PM • 5 attendees" at bounding box center [437, 69] width 80 height 5
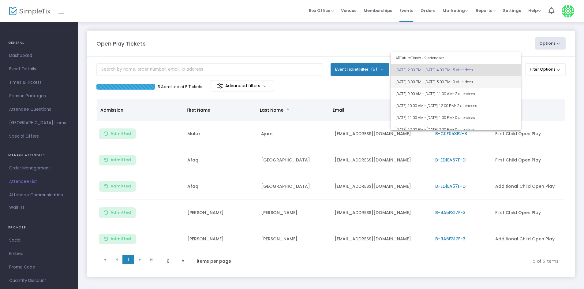
click at [442, 82] on span "[DATE] 3:00 PM - [DATE] 5:00 PM • 0 attendees" at bounding box center [456, 82] width 121 height 12
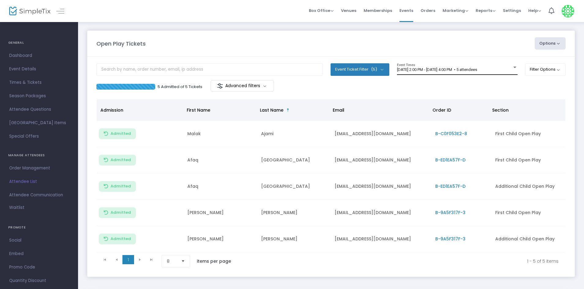
click at [413, 66] on div "[DATE] 2:00 PM - [DATE] 4:00 PM • 5 attendees Event Times" at bounding box center [457, 69] width 121 height 12
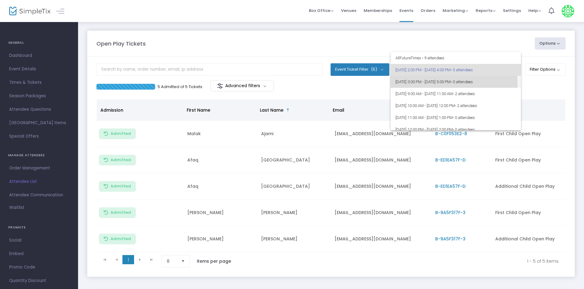
click at [411, 84] on span "[DATE] 3:00 PM - [DATE] 5:00 PM • 0 attendees" at bounding box center [456, 82] width 121 height 12
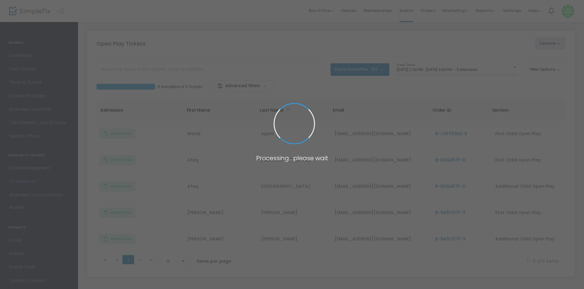
click at [442, 69] on body "Processing... please wait Box Office Sell Tickets Bookings Sell Season Pass Ven…" at bounding box center [292, 144] width 584 height 289
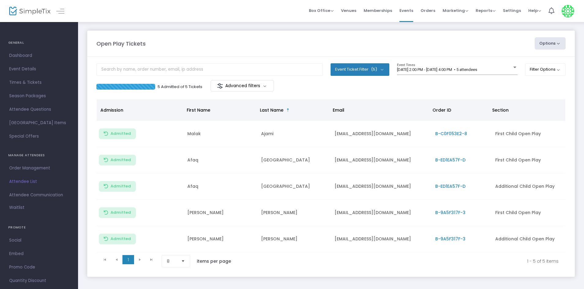
click at [442, 69] on span "[DATE] 2:00 PM - [DATE] 4:00 PM • 5 attendees" at bounding box center [437, 69] width 80 height 5
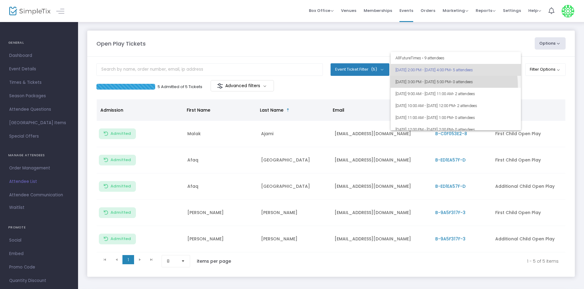
click at [430, 86] on span "[DATE] 3:00 PM - [DATE] 5:00 PM • 0 attendees" at bounding box center [456, 82] width 121 height 12
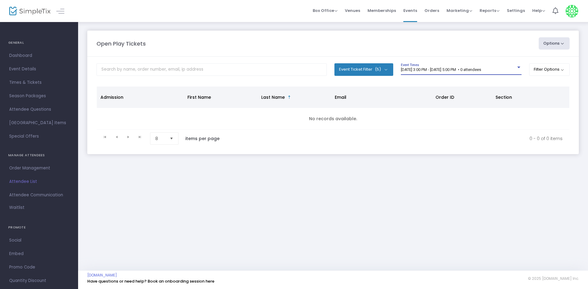
click at [431, 71] on span "[DATE] 3:00 PM - [DATE] 5:00 PM • 0 attendees" at bounding box center [441, 69] width 80 height 5
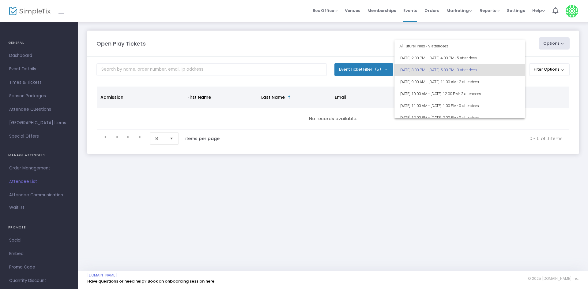
click at [431, 71] on span "[DATE] 3:00 PM - [DATE] 5:00 PM • 0 attendees" at bounding box center [459, 70] width 121 height 12
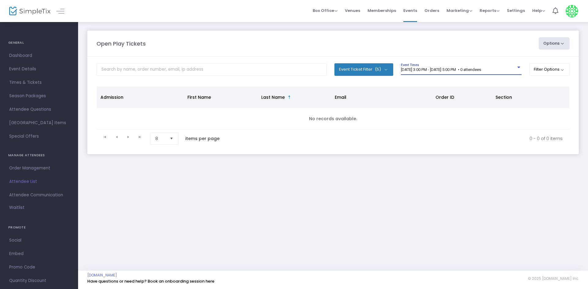
click at [431, 71] on span "[DATE] 3:00 PM - [DATE] 5:00 PM • 0 attendees" at bounding box center [441, 69] width 80 height 5
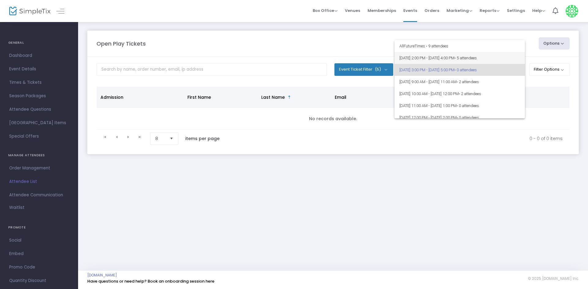
click at [424, 53] on span "9/20/2025 @ 2:00 PM - 9/20/2025 @ 4:00 PM • 5 attendees" at bounding box center [459, 58] width 121 height 12
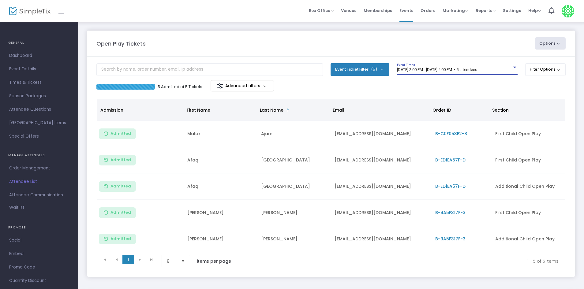
click at [418, 66] on div "[DATE] 2:00 PM - [DATE] 4:00 PM • 5 attendees Event Times" at bounding box center [457, 69] width 121 height 12
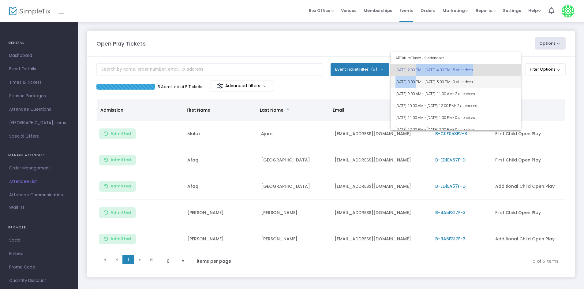
drag, startPoint x: 418, startPoint y: 74, endPoint x: 418, endPoint y: 77, distance: 3.7
click at [418, 77] on div "All Future Times • 9 attendees 9/20/2025 @ 2:00 PM - 9/20/2025 @ 4:00 PM • 5 at…" at bounding box center [456, 91] width 130 height 78
click at [418, 77] on span "[DATE] 3:00 PM - [DATE] 5:00 PM • 0 attendees" at bounding box center [456, 82] width 121 height 12
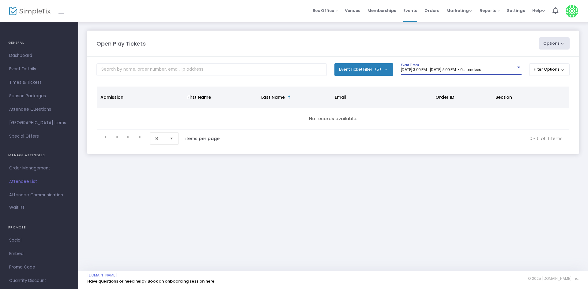
click at [417, 55] on m-panel-header "Open Play Tickets Options Import Attendees Export List Print Name Tags Export t…" at bounding box center [332, 44] width 491 height 26
click at [457, 73] on div "[DATE] 3:00 PM - [DATE] 5:00 PM • 0 attendees Event Times" at bounding box center [461, 69] width 121 height 12
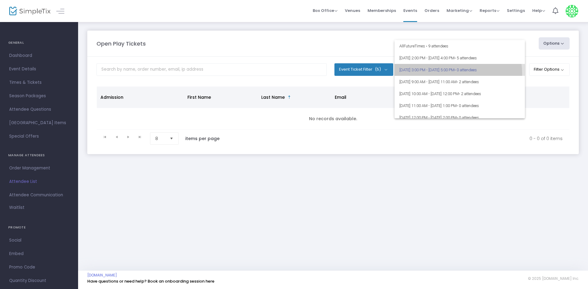
click at [457, 73] on span "[DATE] 3:00 PM - [DATE] 5:00 PM • 0 attendees" at bounding box center [459, 70] width 121 height 12
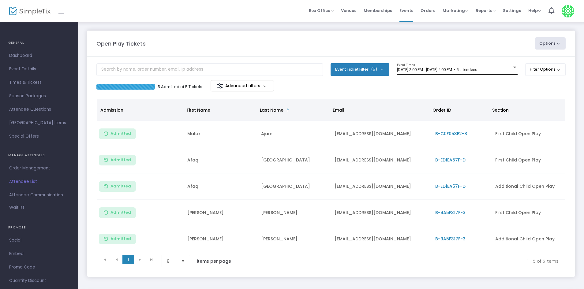
click at [432, 66] on div "[DATE] 2:00 PM - [DATE] 4:00 PM • 5 attendees Event Times" at bounding box center [457, 69] width 121 height 12
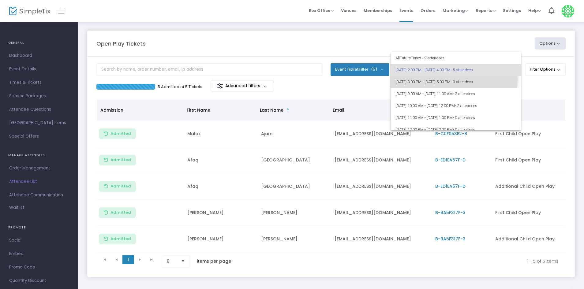
click at [434, 80] on span "[DATE] 3:00 PM - [DATE] 5:00 PM • 0 attendees" at bounding box center [456, 82] width 121 height 12
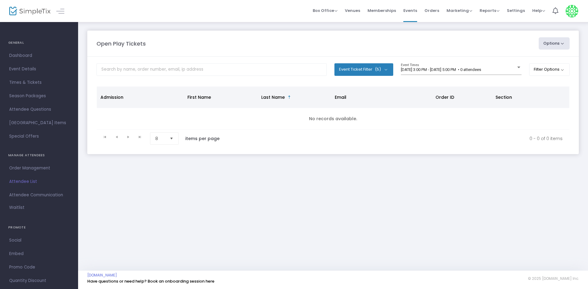
click at [433, 70] on body "Processing... please wait Box Office Sell Tickets Bookings Sell Season Pass Ven…" at bounding box center [294, 144] width 588 height 289
click at [433, 70] on span "[DATE] 3:00 PM - [DATE] 5:00 PM • 0 attendees" at bounding box center [441, 69] width 80 height 5
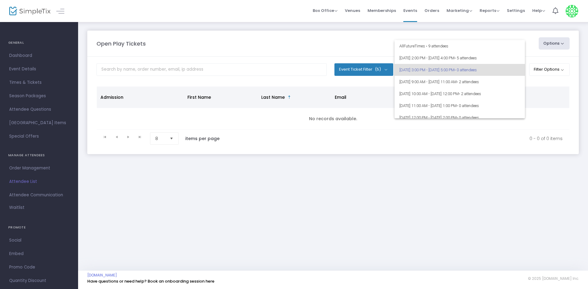
click at [195, 63] on div at bounding box center [294, 144] width 588 height 289
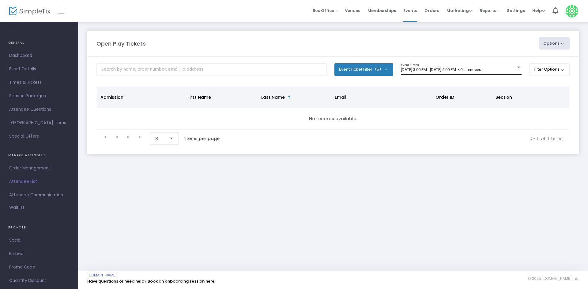
click at [461, 73] on div "9/20/2025 @ 3:00 PM - 9/20/2025 @ 5:00 PM • 0 attendees Event Times" at bounding box center [461, 69] width 121 height 12
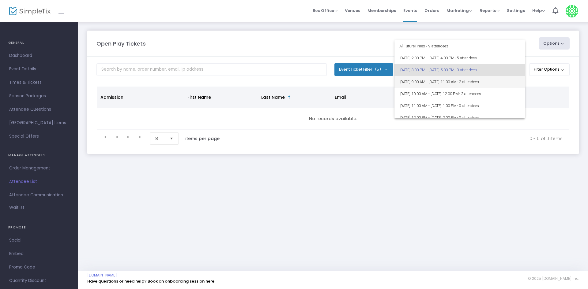
click at [455, 82] on span "9/21/2025 @ 9:00 AM - 9/21/2025 @ 11:00 AM • 2 attendees" at bounding box center [459, 82] width 121 height 12
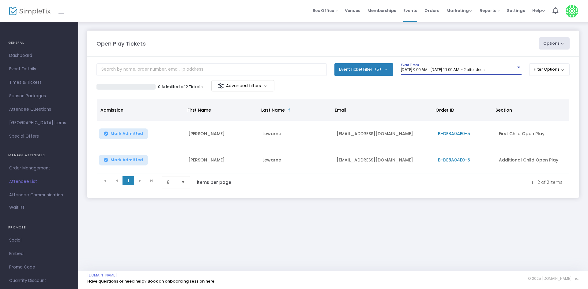
click at [448, 69] on span "9/21/2025 @ 9:00 AM - 9/21/2025 @ 11:00 AM • 2 attendees" at bounding box center [443, 69] width 84 height 5
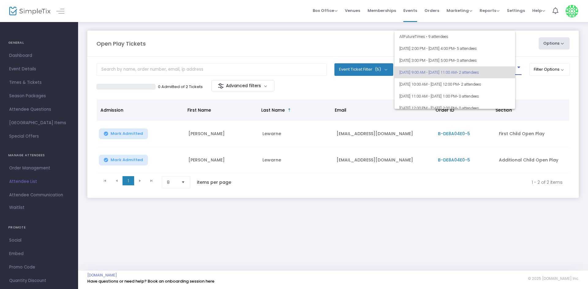
scroll to position [3, 0]
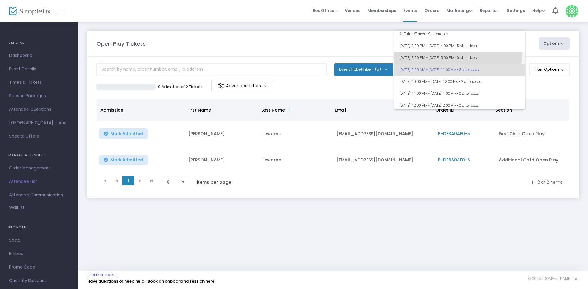
click at [401, 52] on span "[DATE] 3:00 PM - [DATE] 5:00 PM • 0 attendees" at bounding box center [459, 58] width 121 height 12
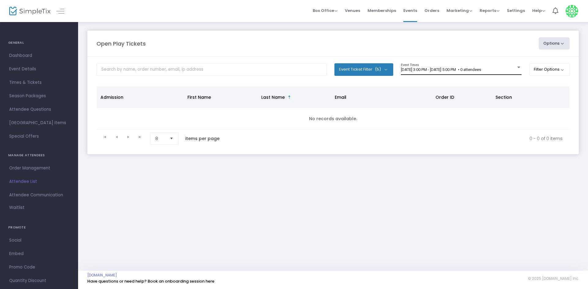
click at [419, 67] on div "9/20/2025 @ 3:00 PM - 9/20/2025 @ 5:00 PM • 0 attendees Event Times" at bounding box center [461, 69] width 121 height 12
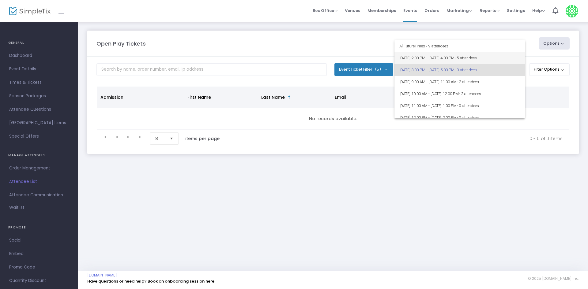
click at [425, 60] on span "9/20/2025 @ 2:00 PM - 9/20/2025 @ 4:00 PM • 5 attendees" at bounding box center [459, 58] width 121 height 12
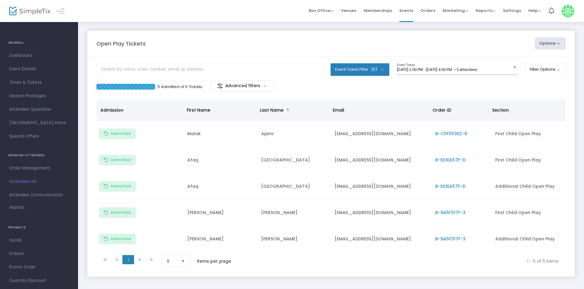
click at [423, 68] on body "Processing... please wait Box Office Sell Tickets Bookings Sell Season Pass Ven…" at bounding box center [292, 144] width 584 height 289
click at [423, 68] on span "[DATE] 2:00 PM - [DATE] 4:00 PM • 5 attendees" at bounding box center [437, 69] width 80 height 5
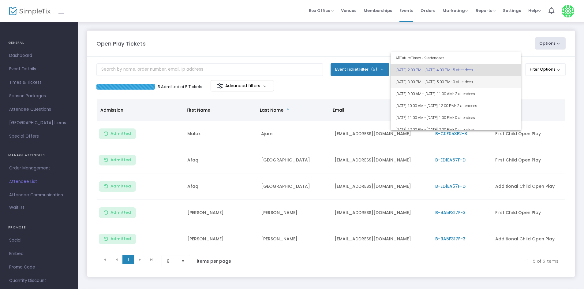
click at [413, 87] on span "[DATE] 3:00 PM - [DATE] 5:00 PM • 0 attendees" at bounding box center [456, 82] width 121 height 12
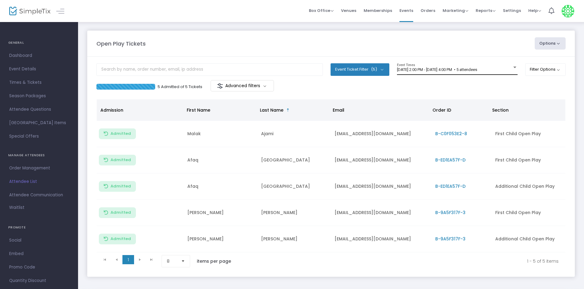
click at [471, 67] on div "[DATE] 2:00 PM - [DATE] 4:00 PM • 5 attendees Event Times" at bounding box center [457, 69] width 121 height 12
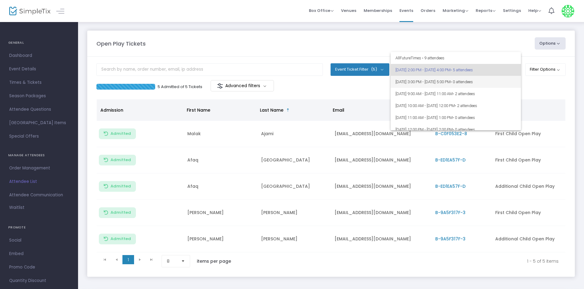
click at [465, 81] on span "[DATE] 3:00 PM - [DATE] 5:00 PM • 0 attendees" at bounding box center [456, 82] width 121 height 12
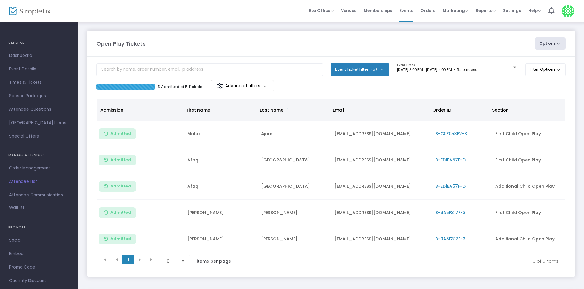
click at [426, 77] on div "[DATE] 2:00 PM - [DATE] 4:00 PM • 5 attendees Event Times" at bounding box center [457, 71] width 121 height 17
click at [431, 65] on div "[DATE] 2:00 PM - [DATE] 4:00 PM • 5 attendees Event Times" at bounding box center [457, 69] width 121 height 12
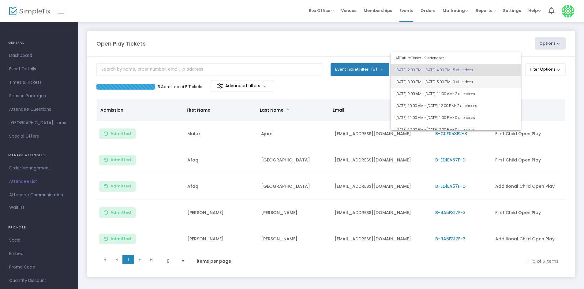
click at [434, 84] on span "[DATE] 3:00 PM - [DATE] 5:00 PM • 0 attendees" at bounding box center [456, 82] width 121 height 12
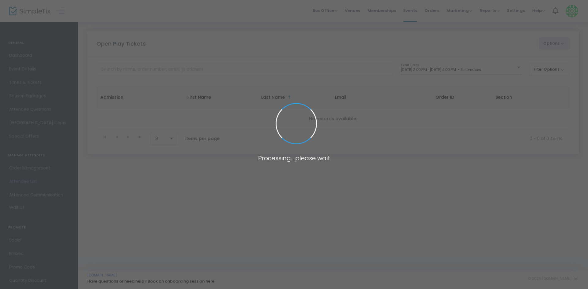
click at [472, 70] on span at bounding box center [294, 144] width 588 height 289
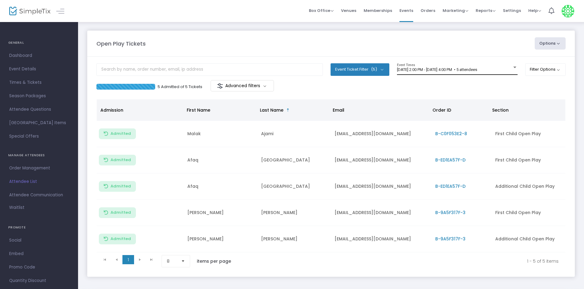
click at [438, 65] on div "[DATE] 2:00 PM - [DATE] 4:00 PM • 5 attendees Event Times" at bounding box center [457, 69] width 121 height 12
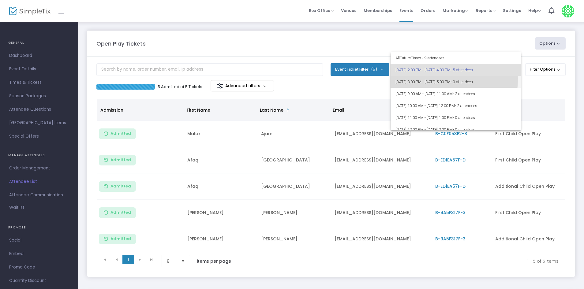
click at [431, 79] on span "[DATE] 3:00 PM - [DATE] 5:00 PM • 0 attendees" at bounding box center [456, 82] width 121 height 12
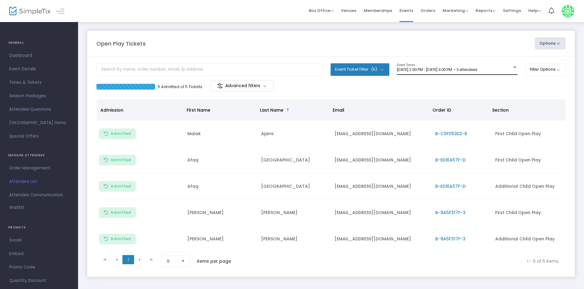
click at [428, 70] on span "[DATE] 2:00 PM - [DATE] 4:00 PM • 5 attendees" at bounding box center [437, 69] width 80 height 5
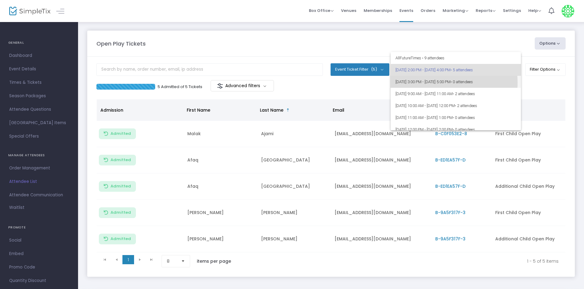
click at [426, 83] on span "9/20/2025 @ 3:00 PM - 9/20/2025 @ 5:00 PM • 0 attendees" at bounding box center [456, 82] width 121 height 12
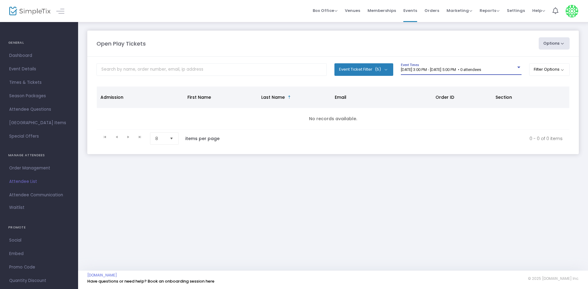
click at [467, 69] on span "9/20/2025 @ 3:00 PM - 9/20/2025 @ 5:00 PM • 0 attendees" at bounding box center [441, 69] width 80 height 5
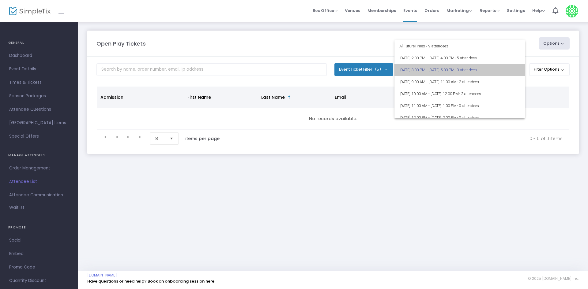
click at [467, 69] on span "9/20/2025 @ 3:00 PM - 9/20/2025 @ 5:00 PM • 0 attendees" at bounding box center [459, 70] width 121 height 12
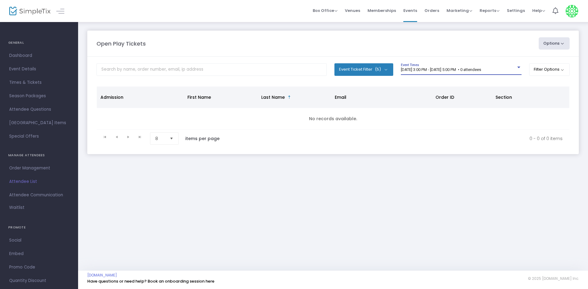
click at [467, 69] on span "9/20/2025 @ 3:00 PM - 9/20/2025 @ 5:00 PM • 0 attendees" at bounding box center [441, 69] width 80 height 5
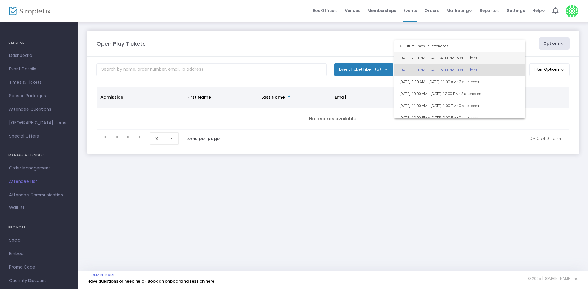
click at [455, 52] on span "9/20/2025 @ 2:00 PM - 9/20/2025 @ 4:00 PM • 5 attendees" at bounding box center [459, 58] width 121 height 12
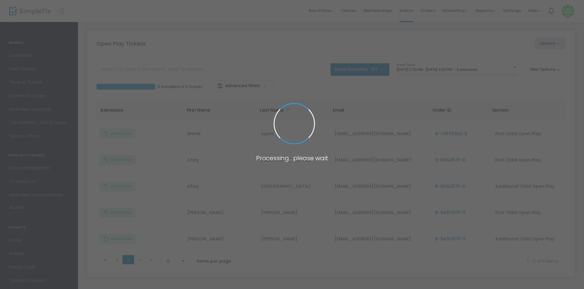
click at [446, 65] on span at bounding box center [292, 144] width 584 height 289
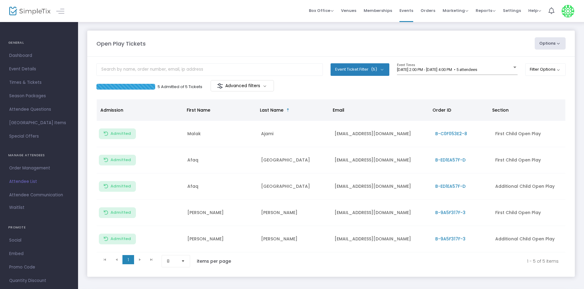
click at [446, 65] on div "[DATE] 2:00 PM - [DATE] 4:00 PM • 5 attendees Event Times" at bounding box center [457, 69] width 121 height 12
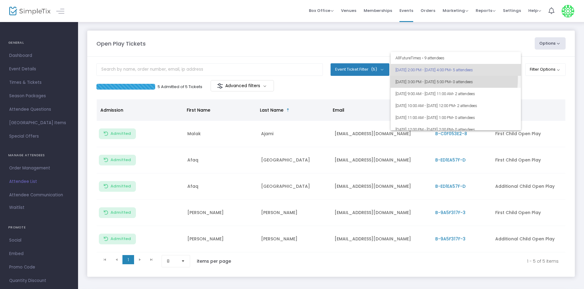
click at [431, 78] on span "9/20/2025 @ 3:00 PM - 9/20/2025 @ 5:00 PM • 0 attendees" at bounding box center [456, 82] width 121 height 12
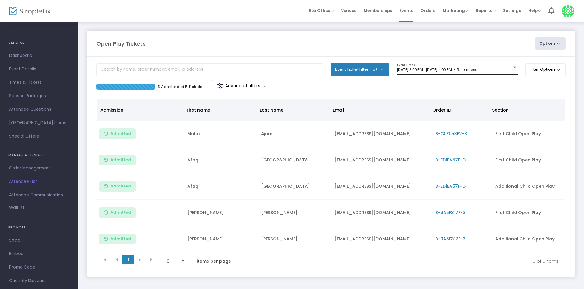
click at [436, 66] on div "[DATE] 2:00 PM - [DATE] 4:00 PM • 5 attendees Event Times" at bounding box center [457, 69] width 121 height 12
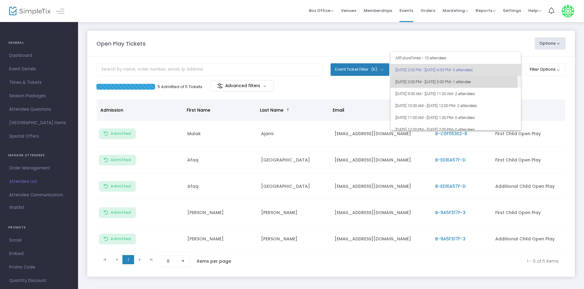
click at [436, 82] on span "9/20/2025 @ 3:00 PM - 9/20/2025 @ 5:00 PM • 1 attendee" at bounding box center [456, 82] width 121 height 12
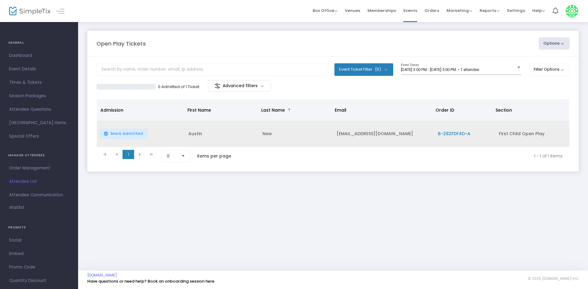
click at [128, 133] on span "Mark Admitted" at bounding box center [127, 133] width 32 height 5
click at [471, 71] on span "9/20/2025 @ 3:00 PM - 9/20/2025 @ 5:00 PM • 1 attendee" at bounding box center [440, 69] width 78 height 5
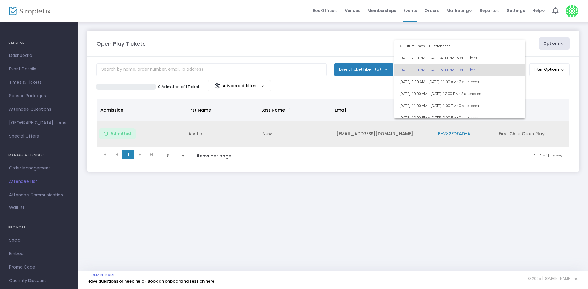
click at [461, 68] on span "9/20/2025 @ 3:00 PM - 9/20/2025 @ 5:00 PM • 1 attendee" at bounding box center [459, 70] width 121 height 12
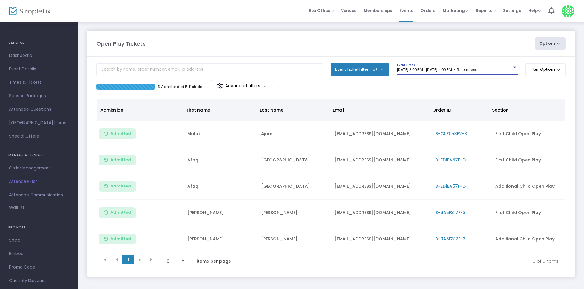
click at [461, 69] on span "[DATE] 2:00 PM - [DATE] 4:00 PM • 5 attendees" at bounding box center [437, 69] width 80 height 5
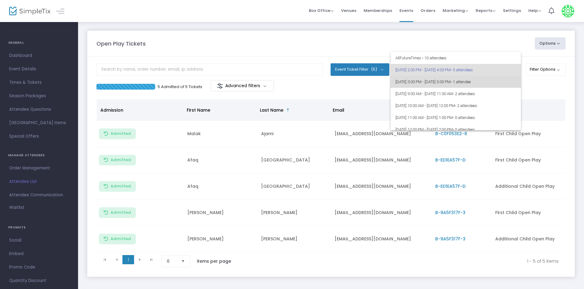
click at [467, 82] on span "[DATE] 3:00 PM - [DATE] 5:00 PM • 1 attendee" at bounding box center [456, 82] width 121 height 12
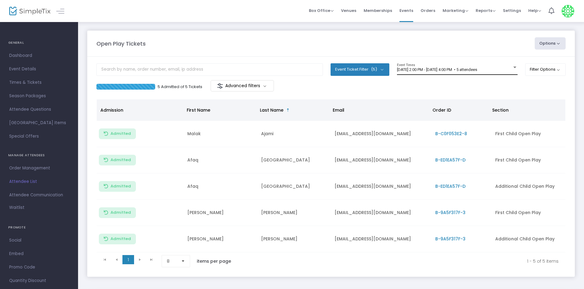
click at [429, 68] on span "[DATE] 2:00 PM - [DATE] 4:00 PM • 5 attendees" at bounding box center [437, 69] width 80 height 5
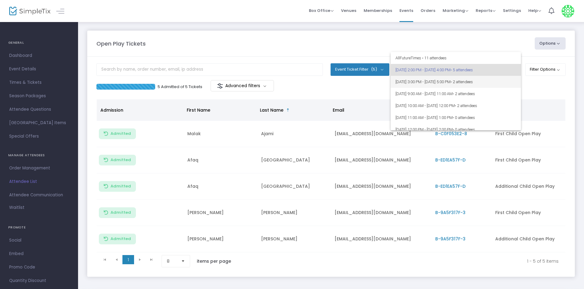
click at [424, 84] on span "9/20/2025 @ 3:00 PM - 9/20/2025 @ 5:00 PM • 2 attendees" at bounding box center [456, 82] width 121 height 12
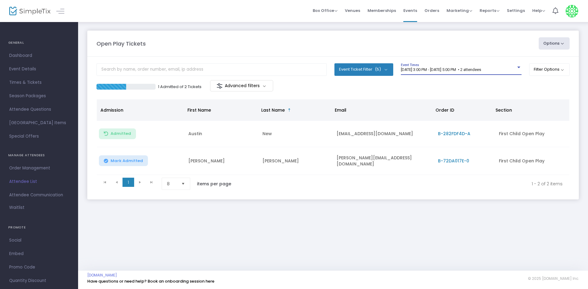
click at [127, 161] on span "Mark Admitted" at bounding box center [127, 161] width 32 height 5
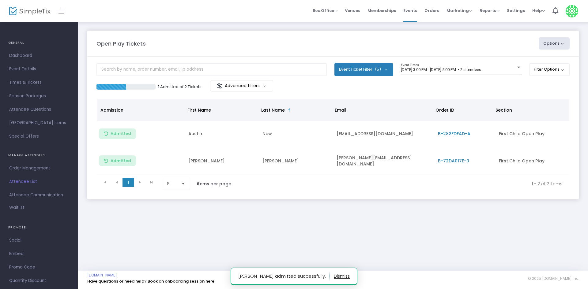
click at [341, 161] on td "[PERSON_NAME][EMAIL_ADDRESS][DOMAIN_NAME]" at bounding box center [383, 161] width 101 height 28
copy td "[PERSON_NAME][EMAIL_ADDRESS][DOMAIN_NAME]"
click at [501, 254] on div "Open Play Tickets Options Import Attendees Export List Print Name Tags Export t…" at bounding box center [333, 146] width 510 height 250
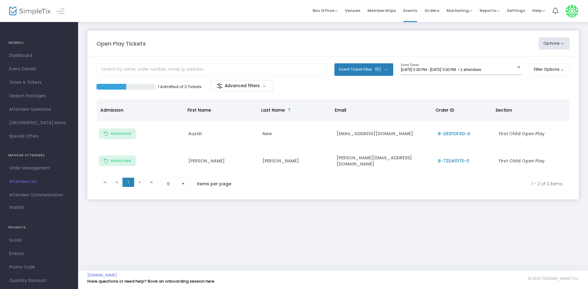
click at [355, 154] on td "[PERSON_NAME][EMAIL_ADDRESS][DOMAIN_NAME]" at bounding box center [383, 161] width 101 height 28
click at [175, 86] on p "1 Admitted of 2 Tickets" at bounding box center [179, 87] width 43 height 6
click at [165, 92] on div "1 Admitted of 2 Tickets Advanced filters" at bounding box center [214, 86] width 237 height 13
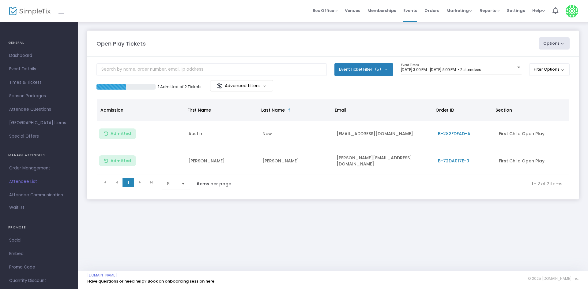
click at [165, 87] on p "1 Admitted of 2 Tickets" at bounding box center [179, 87] width 43 height 6
click at [161, 88] on p "1 Admitted of 2 Tickets" at bounding box center [179, 87] width 43 height 6
click at [423, 75] on div "9/20/2025 @ 3:00 PM - 9/20/2025 @ 5:00 PM • 2 attendees Event Times" at bounding box center [461, 71] width 121 height 17
click at [425, 68] on span "9/20/2025 @ 3:00 PM - 9/20/2025 @ 5:00 PM • 2 attendees" at bounding box center [441, 69] width 80 height 5
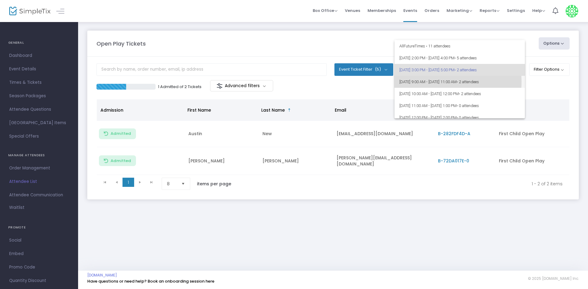
click at [421, 82] on span "9/21/2025 @ 9:00 AM - 9/21/2025 @ 11:00 AM • 2 attendees" at bounding box center [459, 82] width 121 height 12
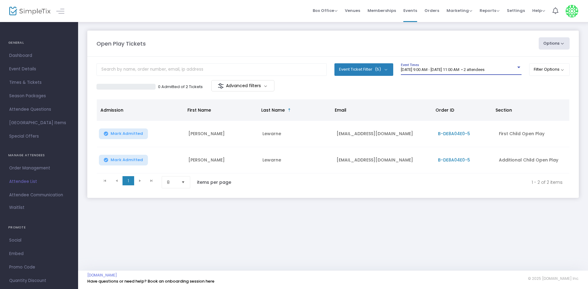
click at [416, 68] on span "9/21/2025 @ 9:00 AM - 9/21/2025 @ 11:00 AM • 2 attendees" at bounding box center [443, 69] width 84 height 5
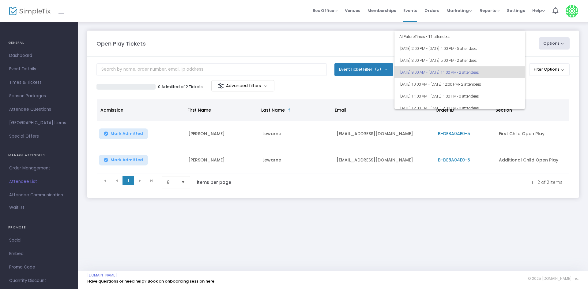
scroll to position [3, 0]
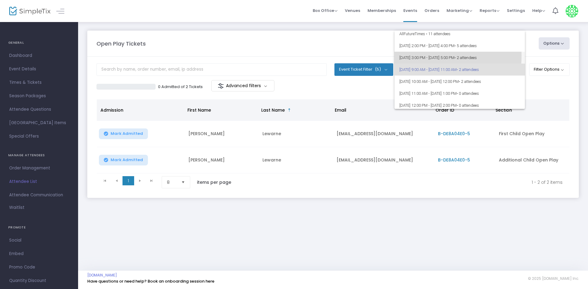
click at [408, 56] on span "9/20/2025 @ 3:00 PM - 9/20/2025 @ 5:00 PM • 2 attendees" at bounding box center [459, 58] width 121 height 12
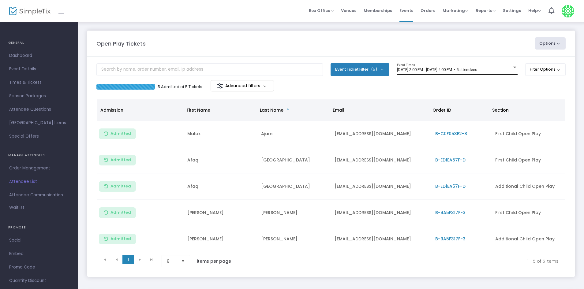
click at [434, 66] on div "[DATE] 2:00 PM - [DATE] 4:00 PM • 5 attendees Event Times" at bounding box center [457, 69] width 121 height 12
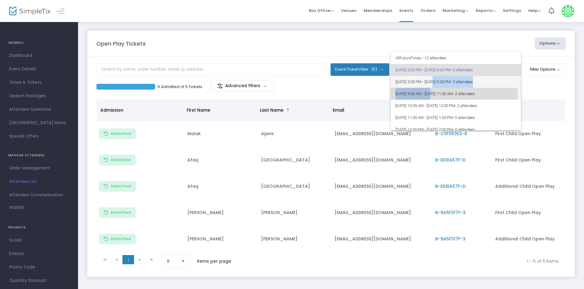
drag, startPoint x: 434, startPoint y: 96, endPoint x: 435, endPoint y: 83, distance: 13.8
click at [435, 83] on div "All Future Times • 12 attendees [DATE] 2:00 PM - [DATE] 4:00 PM • 5 attendees […" at bounding box center [456, 91] width 130 height 78
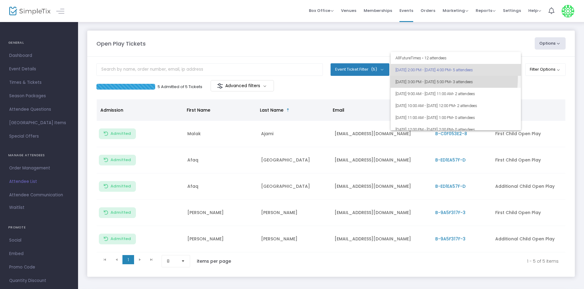
click at [428, 78] on span "[DATE] 3:00 PM - [DATE] 5:00 PM • 3 attendees" at bounding box center [456, 82] width 121 height 12
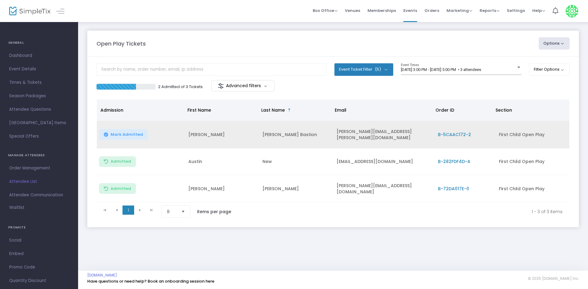
click at [351, 131] on td "[PERSON_NAME][EMAIL_ADDRESS][PERSON_NAME][DOMAIN_NAME]" at bounding box center [383, 135] width 101 height 28
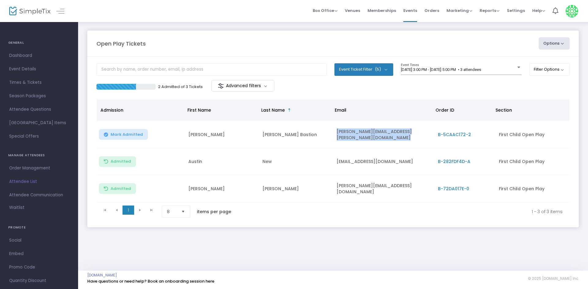
copy td "[PERSON_NAME][EMAIL_ADDRESS][PERSON_NAME][DOMAIN_NAME]"
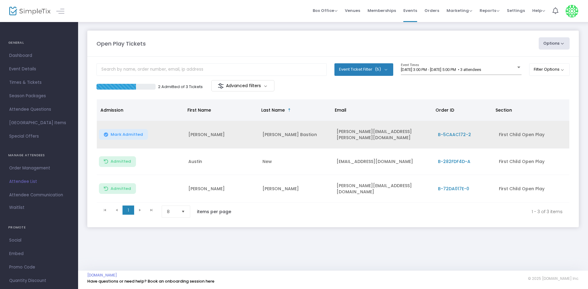
click at [203, 137] on td "[PERSON_NAME]" at bounding box center [222, 135] width 74 height 28
click at [134, 135] on span "Mark Admitted" at bounding box center [127, 134] width 32 height 5
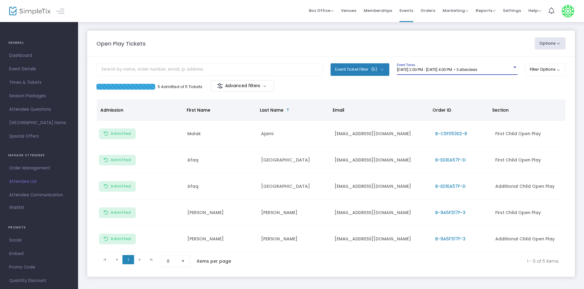
click at [442, 68] on span "[DATE] 2:00 PM - [DATE] 4:00 PM • 5 attendees" at bounding box center [437, 69] width 80 height 5
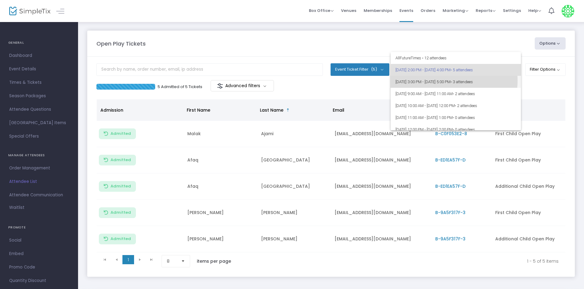
click at [439, 81] on span "[DATE] 3:00 PM - [DATE] 5:00 PM • 3 attendees" at bounding box center [456, 82] width 121 height 12
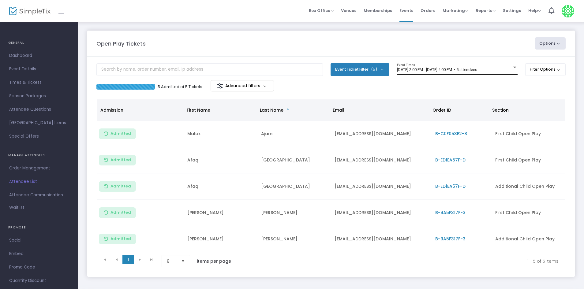
click at [429, 68] on span "[DATE] 2:00 PM - [DATE] 4:00 PM • 5 attendees" at bounding box center [437, 69] width 80 height 5
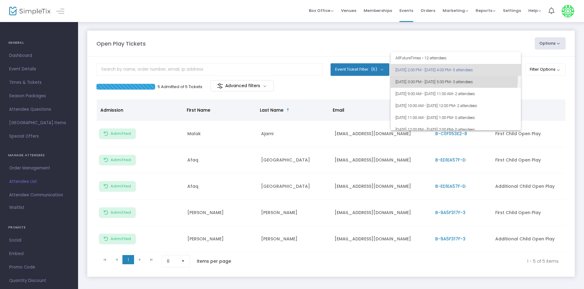
click at [425, 77] on span "[DATE] 3:00 PM - [DATE] 5:00 PM • 3 attendees" at bounding box center [456, 82] width 121 height 12
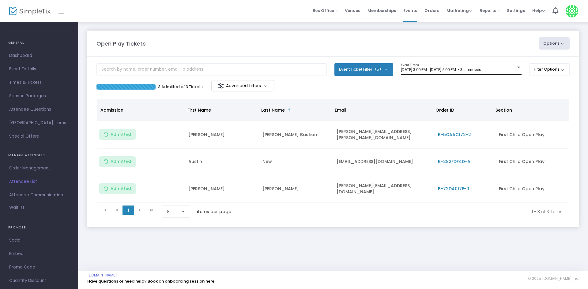
click at [443, 71] on span "[DATE] 3:00 PM - [DATE] 5:00 PM • 3 attendees" at bounding box center [441, 69] width 80 height 5
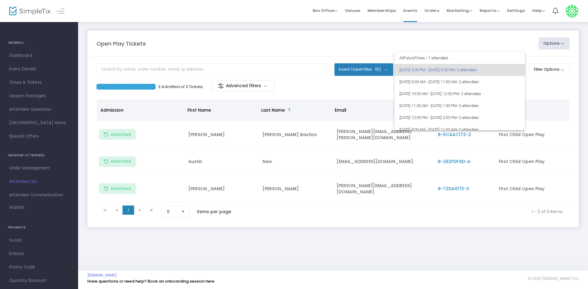
click at [443, 71] on span "[DATE] 3:00 PM - [DATE] 5:00 PM • 3 attendees" at bounding box center [459, 70] width 121 height 12
